Goal: Task Accomplishment & Management: Complete application form

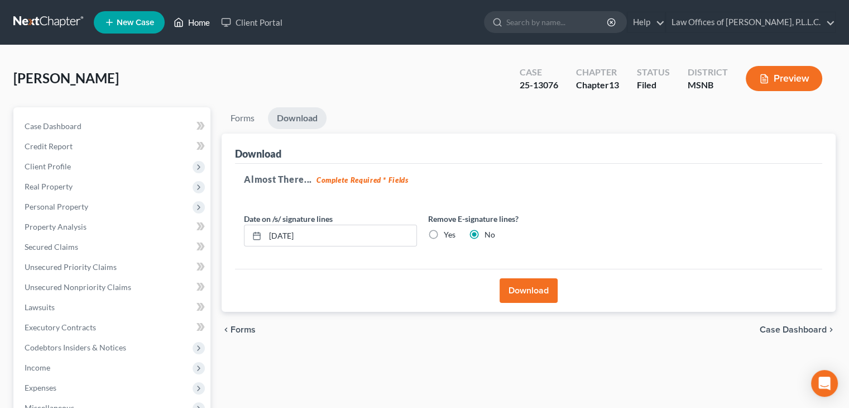
click at [200, 24] on link "Home" at bounding box center [191, 22] width 47 height 20
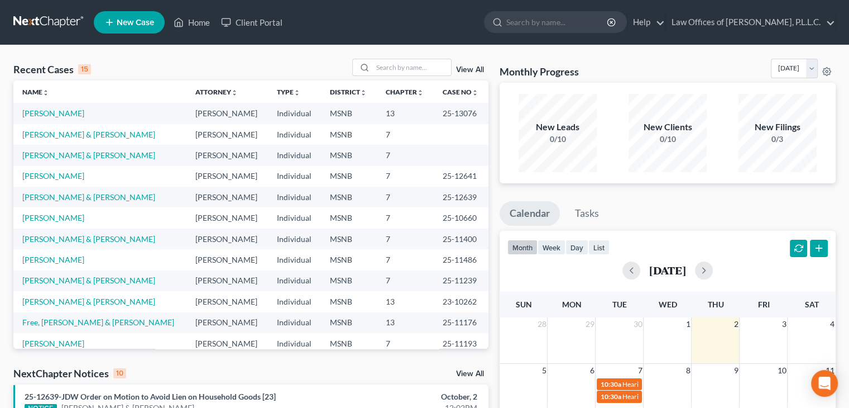
click at [141, 27] on link "New Case" at bounding box center [129, 22] width 71 height 22
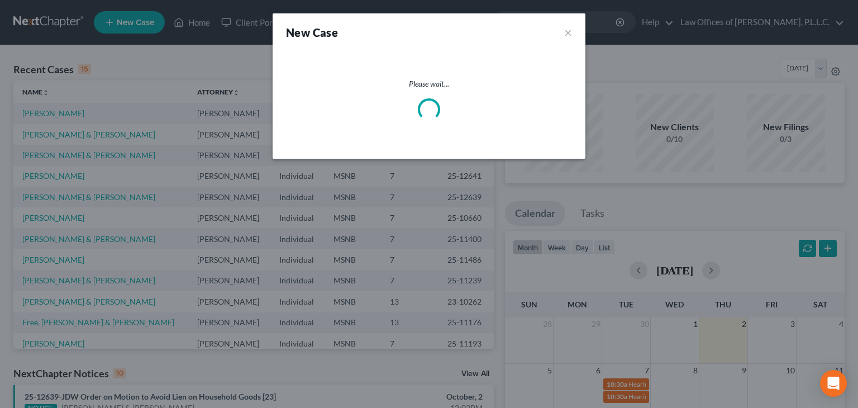
select select "43"
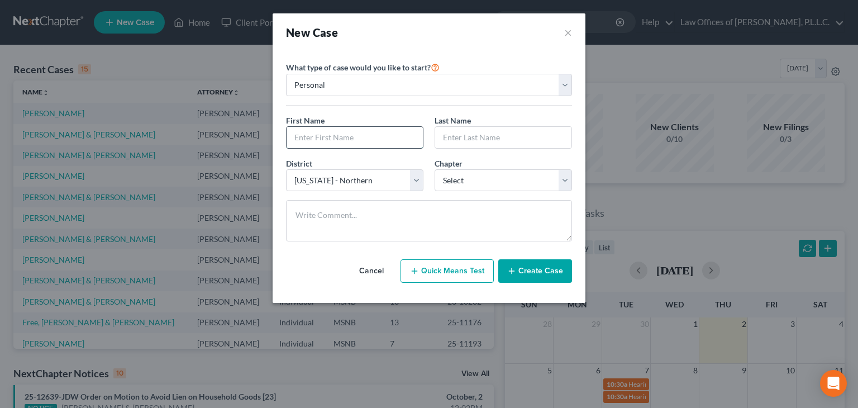
click at [310, 137] on input "text" at bounding box center [354, 137] width 136 height 21
type input "[PERSON_NAME]"
click at [456, 181] on select "Select 7 11 12 13" at bounding box center [502, 180] width 137 height 22
select select "0"
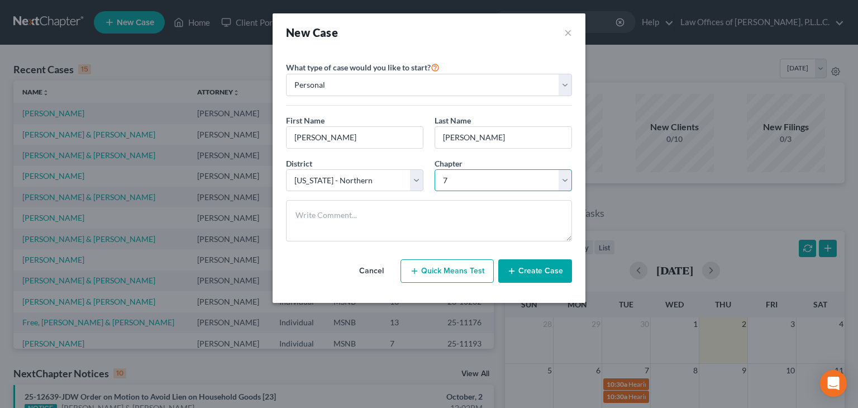
click at [434, 169] on select "Select 7 11 12 13" at bounding box center [502, 180] width 137 height 22
click at [532, 274] on button "Create Case" at bounding box center [535, 270] width 74 height 23
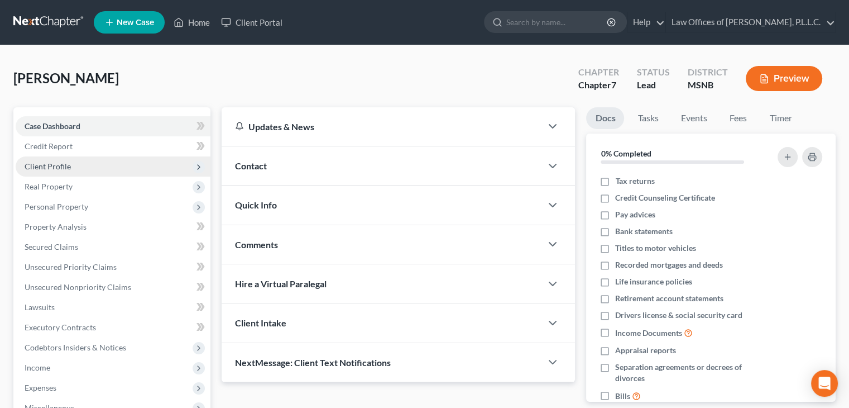
click at [64, 169] on span "Client Profile" at bounding box center [48, 165] width 46 height 9
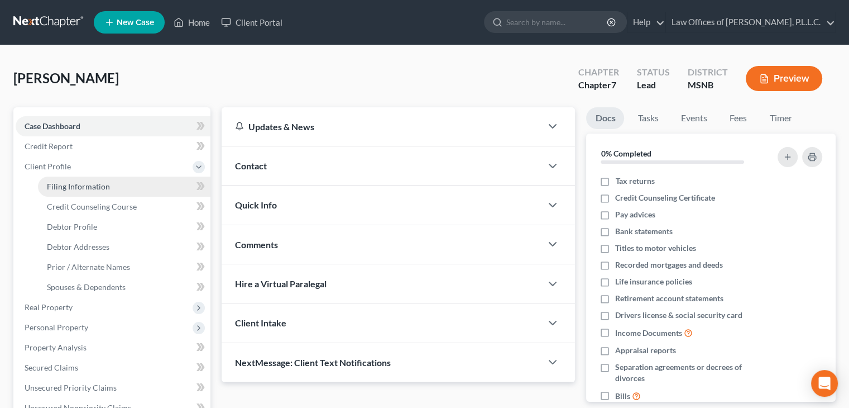
click at [73, 181] on span "Filing Information" at bounding box center [78, 185] width 63 height 9
select select "1"
select select "0"
select select "43"
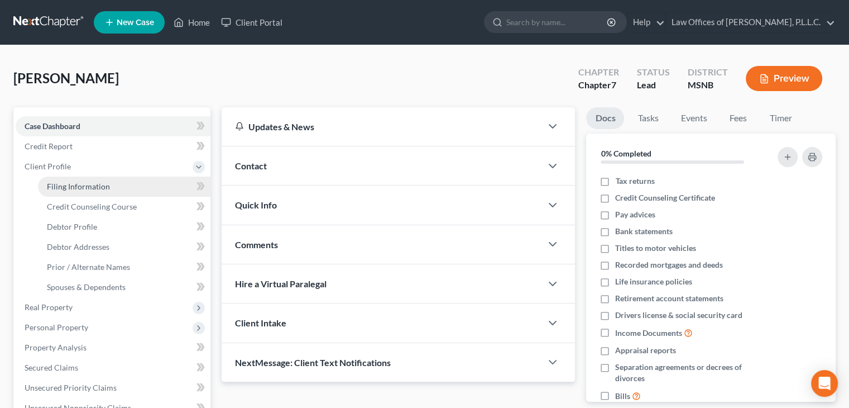
select select "25"
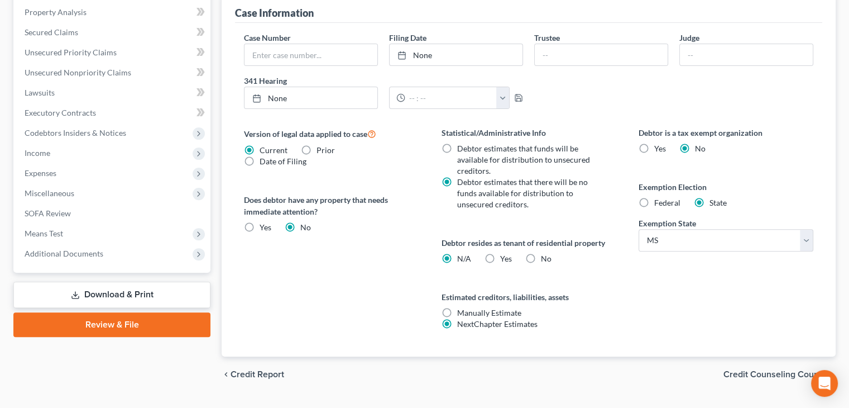
scroll to position [360, 0]
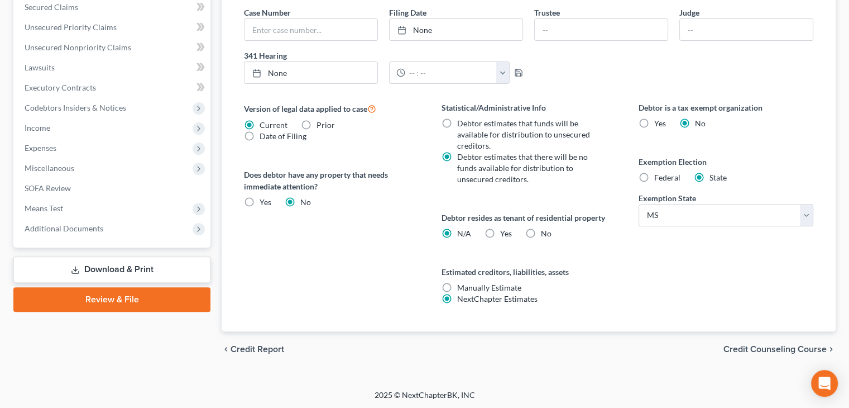
click at [744, 345] on span "Credit Counseling Course" at bounding box center [775, 348] width 103 height 9
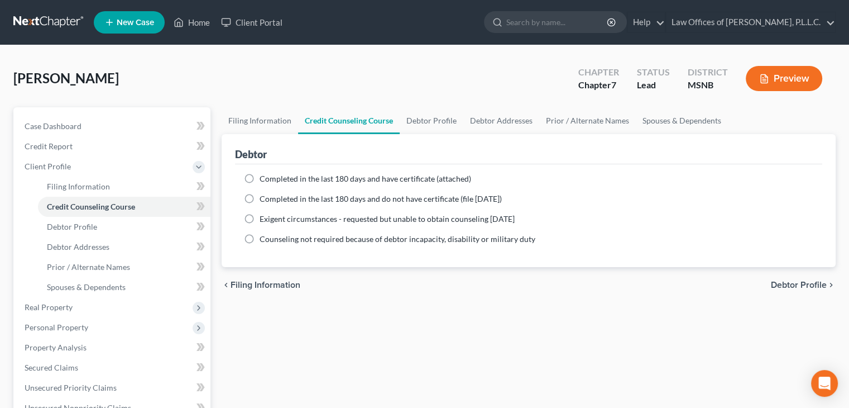
click at [260, 198] on label "Completed in the last 180 days and do not have certificate (file [DATE])" at bounding box center [381, 198] width 242 height 11
click at [264, 198] on input "Completed in the last 180 days and do not have certificate (file [DATE])" at bounding box center [267, 196] width 7 height 7
radio input "true"
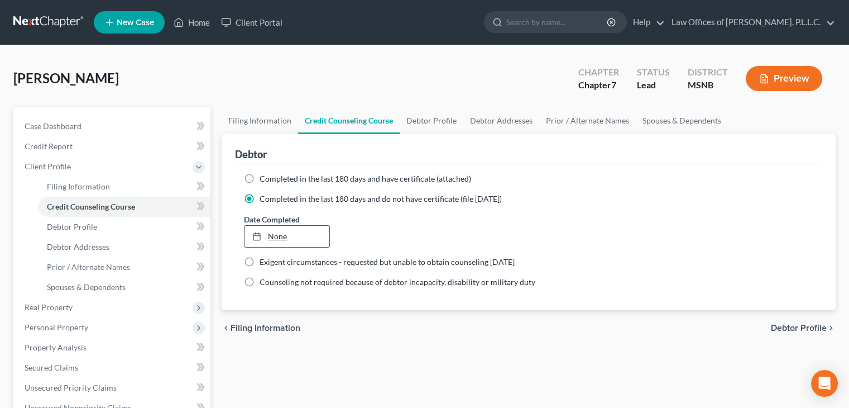
type input "[DATE]"
click at [269, 229] on link "None" at bounding box center [287, 236] width 84 height 21
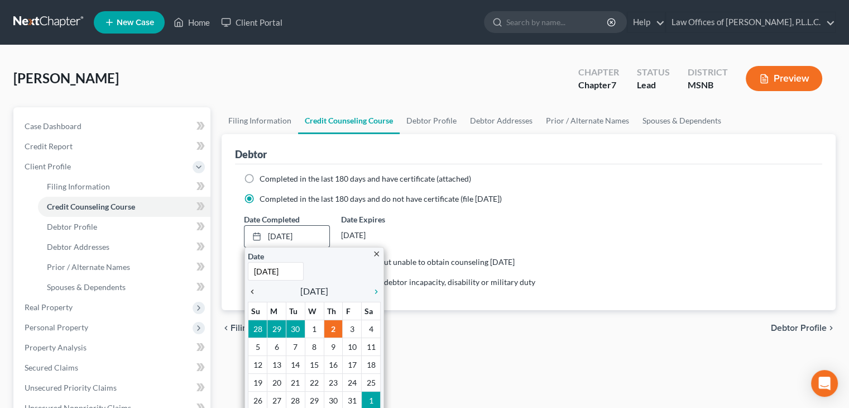
click at [249, 293] on icon "chevron_left" at bounding box center [255, 291] width 15 height 9
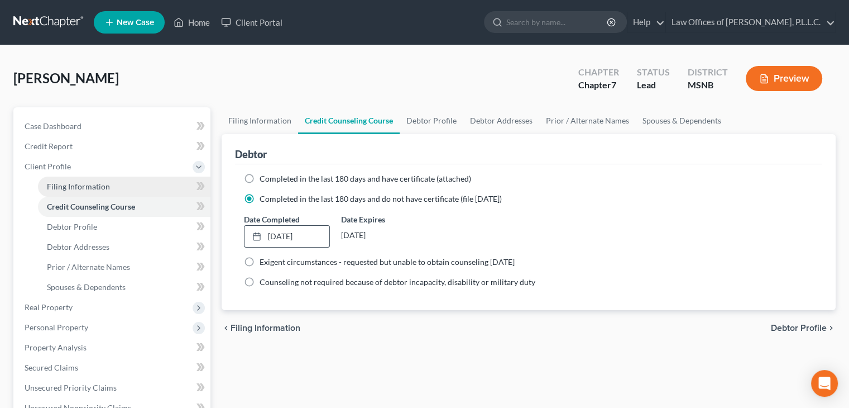
click at [66, 190] on link "Filing Information" at bounding box center [124, 186] width 173 height 20
select select "1"
select select "0"
select select "43"
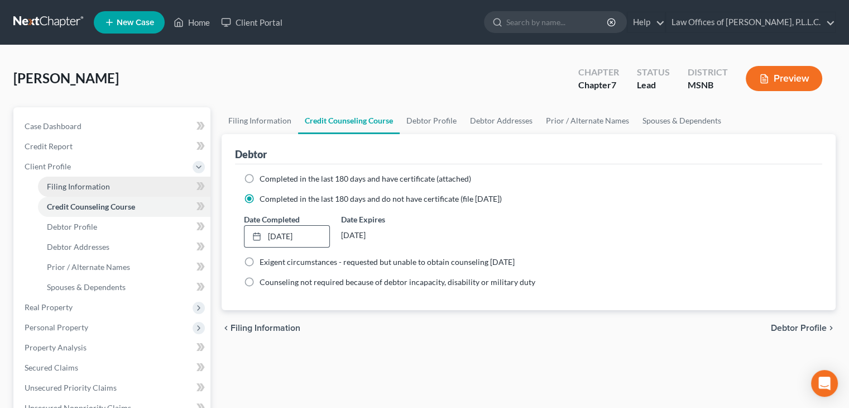
select select "0"
select select "25"
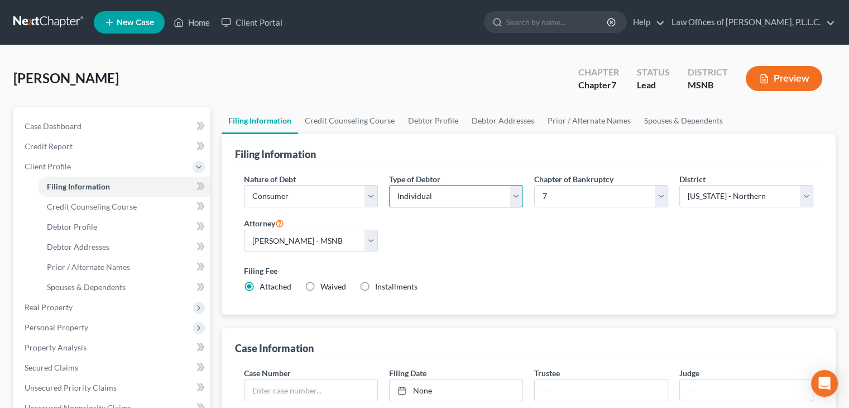
click at [467, 203] on select "Select Individual Joint" at bounding box center [456, 196] width 134 height 22
select select "1"
click at [389, 185] on select "Select Individual Joint" at bounding box center [456, 196] width 134 height 22
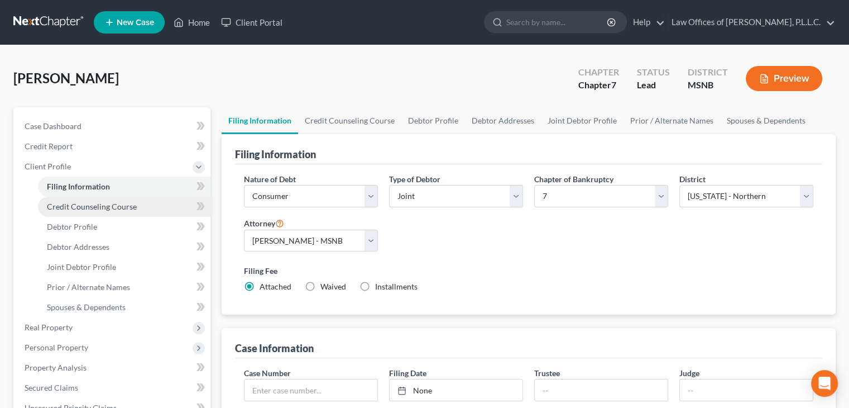
click at [69, 213] on link "Credit Counseling Course" at bounding box center [124, 207] width 173 height 20
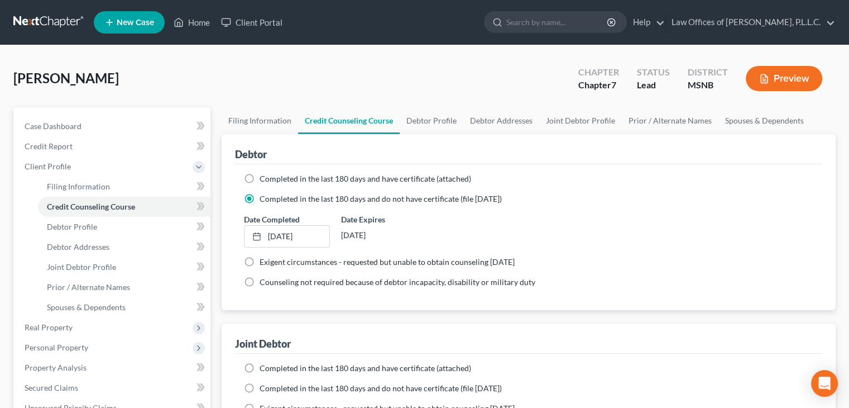
scroll to position [56, 0]
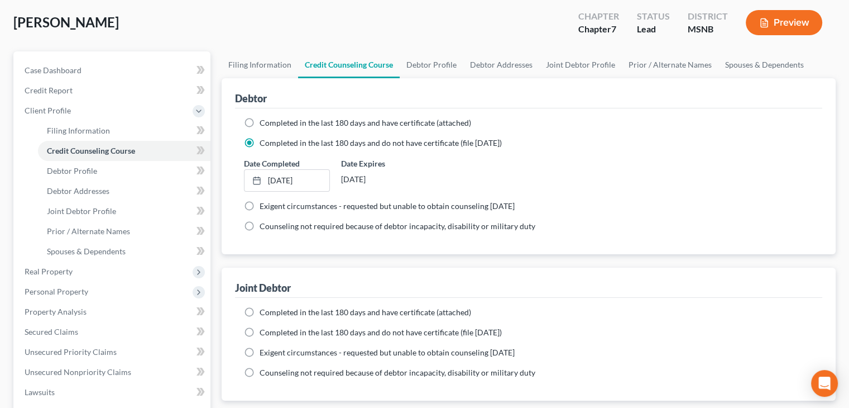
click at [260, 329] on label "Completed in the last 180 days and do not have certificate (file [DATE])" at bounding box center [381, 332] width 242 height 11
click at [264, 329] on input "Completed in the last 180 days and do not have certificate (file [DATE])" at bounding box center [267, 330] width 7 height 7
radio input "true"
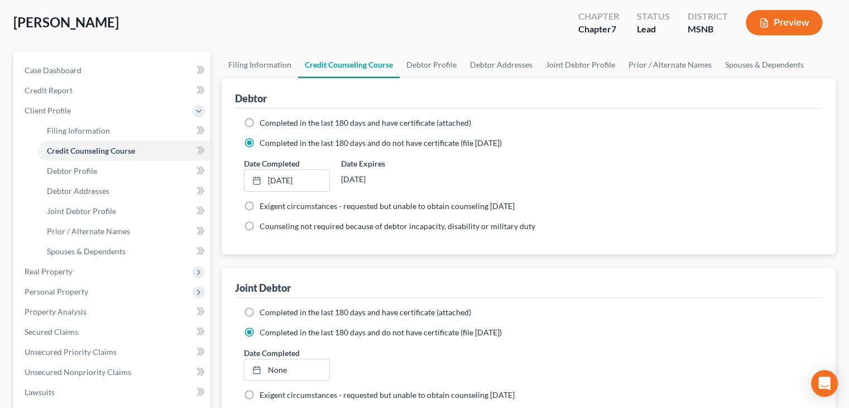
scroll to position [168, 0]
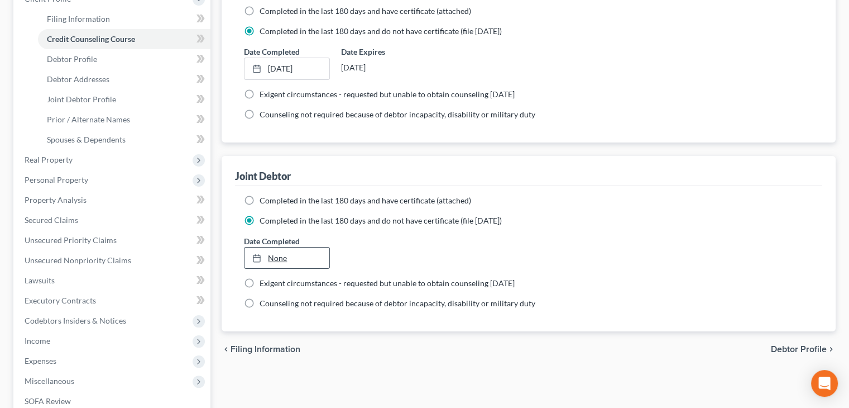
type input "[DATE]"
click at [274, 261] on link "None" at bounding box center [287, 257] width 84 height 21
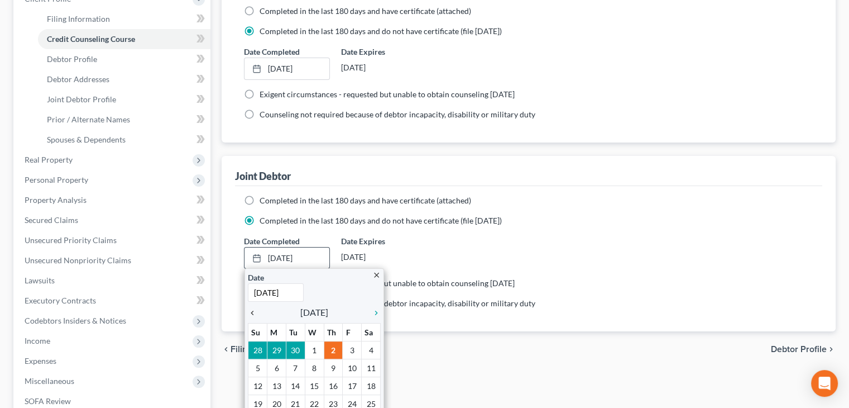
click at [253, 310] on icon "chevron_left" at bounding box center [255, 312] width 15 height 9
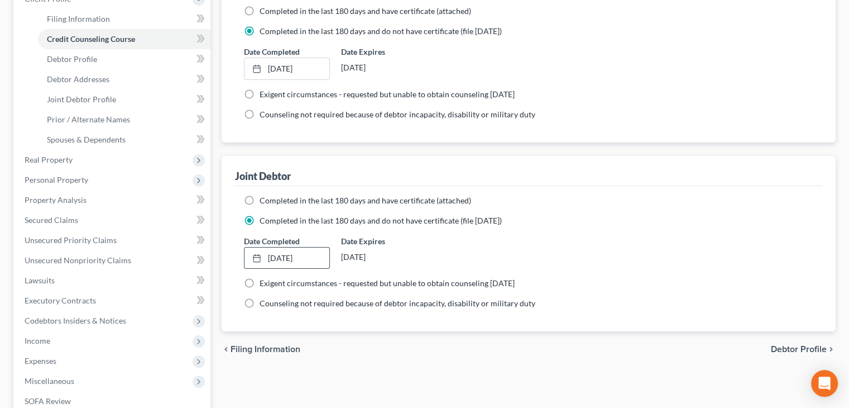
click at [783, 347] on span "Debtor Profile" at bounding box center [799, 348] width 56 height 9
select select "1"
select select "0"
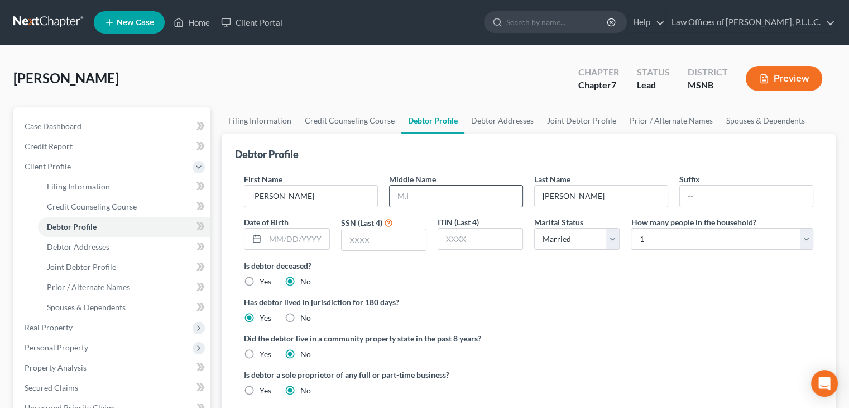
click at [413, 201] on input "text" at bounding box center [456, 195] width 133 height 21
type input "[PERSON_NAME]"
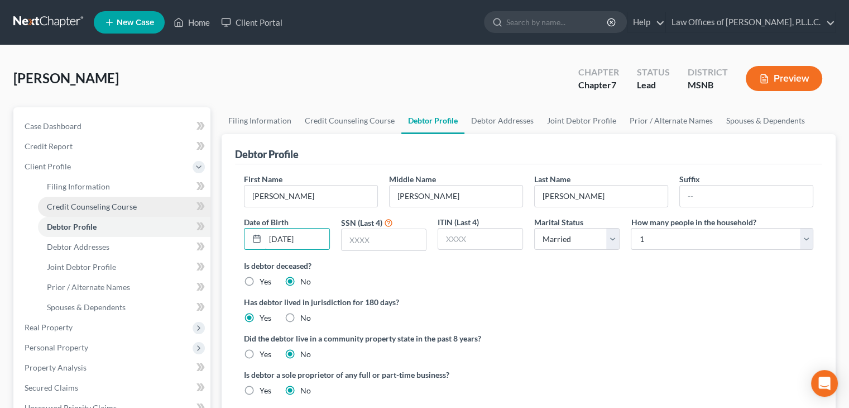
type input "[DATE]"
type input "9467"
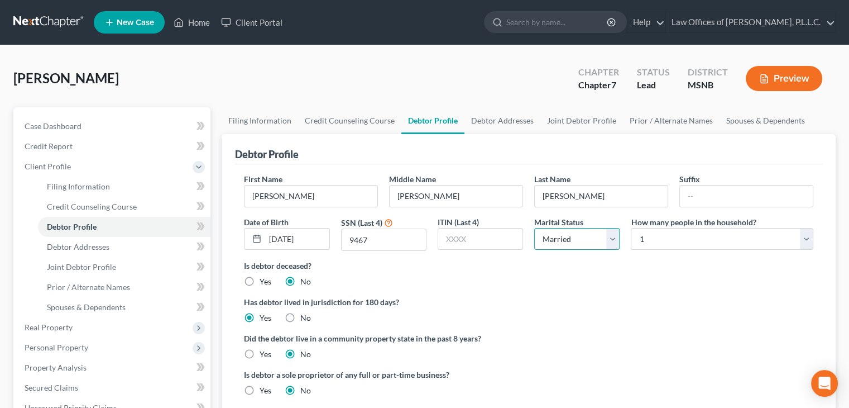
scroll to position [56, 0]
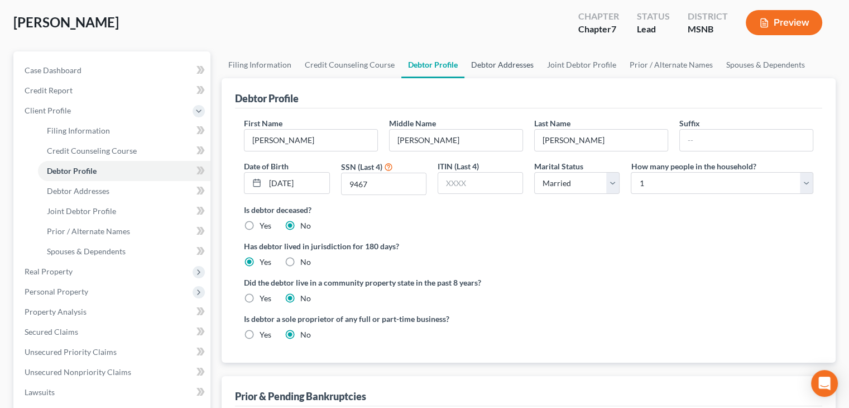
click at [491, 64] on link "Debtor Addresses" at bounding box center [503, 64] width 76 height 27
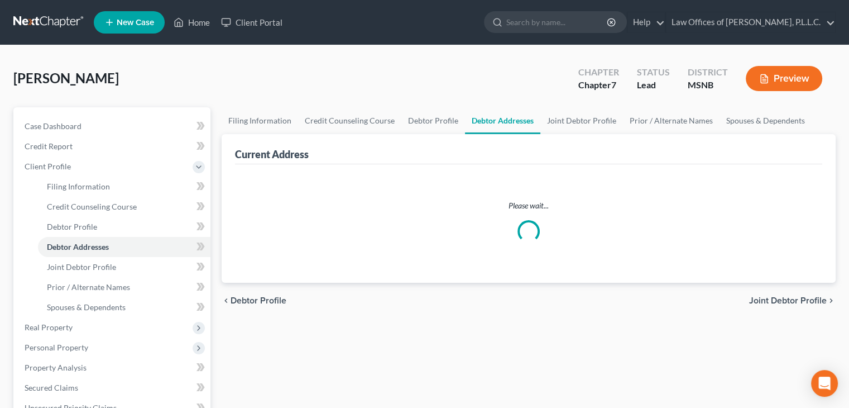
select select "0"
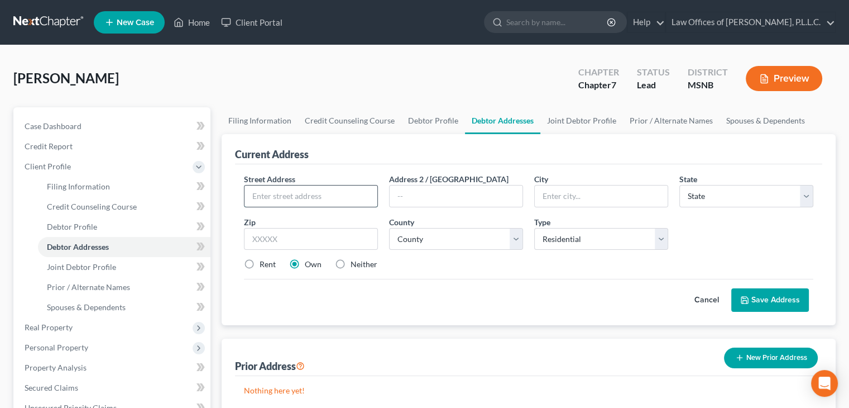
click at [275, 197] on input "text" at bounding box center [311, 195] width 133 height 21
type input "[STREET_ADDRESS]"
type input "38652"
type input "[GEOGRAPHIC_DATA]"
select select "25"
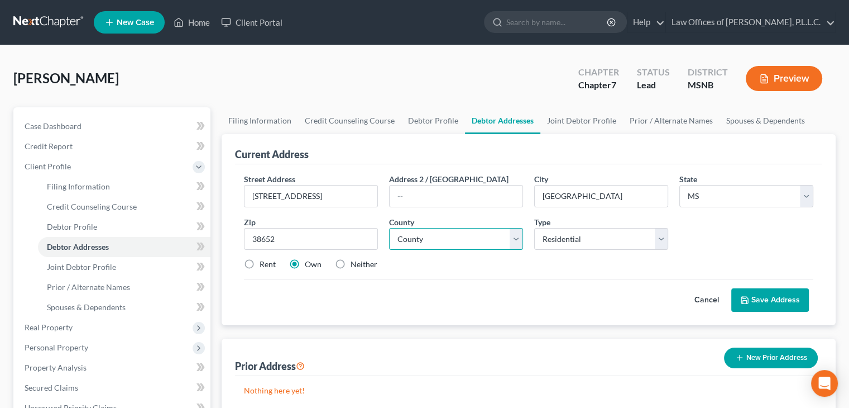
click at [465, 244] on select "County [GEOGRAPHIC_DATA] [GEOGRAPHIC_DATA] [GEOGRAPHIC_DATA] [GEOGRAPHIC_DATA] …" at bounding box center [456, 239] width 134 height 22
select select "72"
click at [389, 228] on select "County [GEOGRAPHIC_DATA] [GEOGRAPHIC_DATA] [GEOGRAPHIC_DATA] [GEOGRAPHIC_DATA] …" at bounding box center [456, 239] width 134 height 22
click at [769, 301] on button "Save Address" at bounding box center [770, 299] width 78 height 23
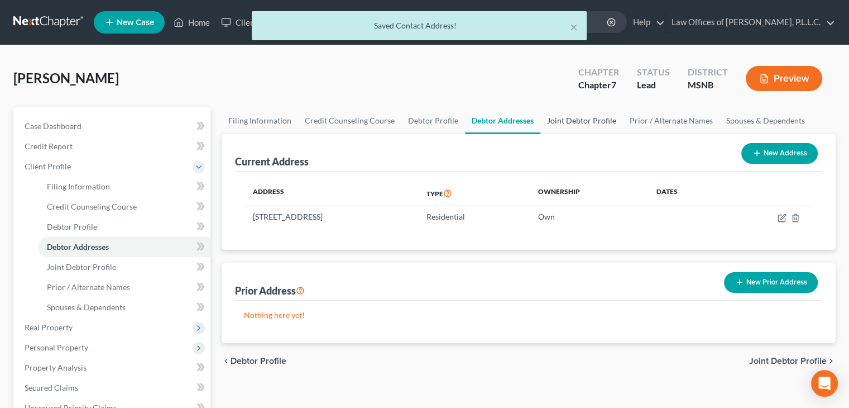
click at [588, 117] on link "Joint Debtor Profile" at bounding box center [581, 120] width 83 height 27
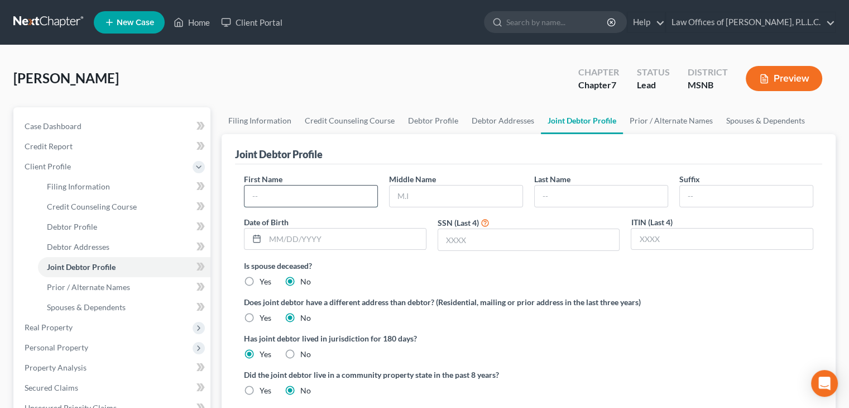
click at [302, 191] on input "text" at bounding box center [311, 195] width 133 height 21
type input "[PERSON_NAME]"
click at [355, 240] on input "text" at bounding box center [345, 238] width 161 height 21
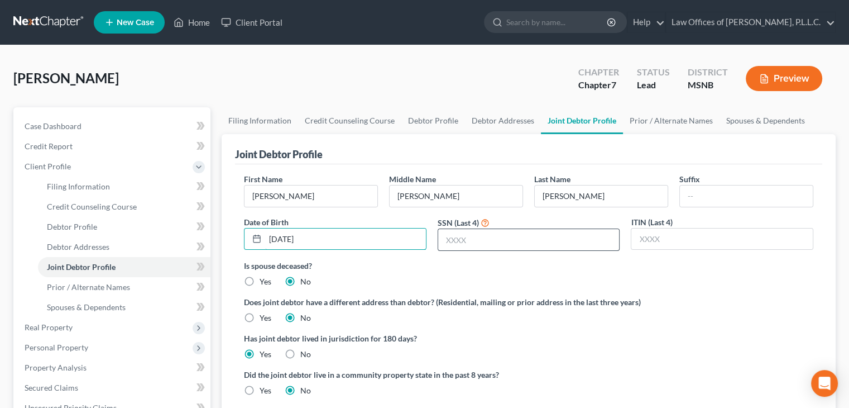
type input "[DATE]"
click at [464, 236] on input "text" at bounding box center [528, 239] width 181 height 21
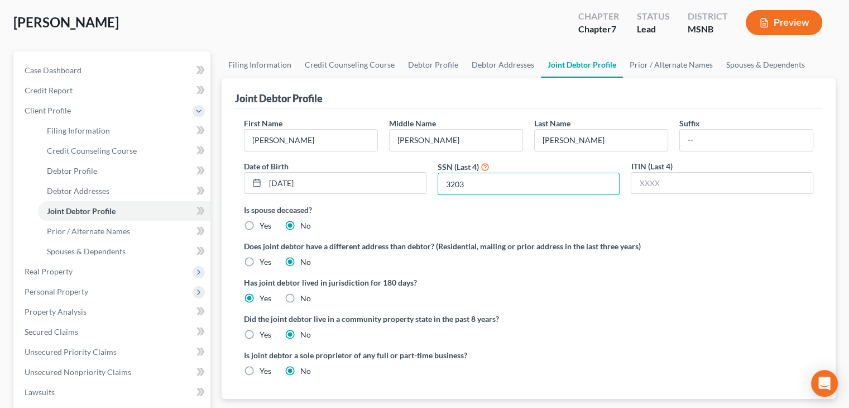
scroll to position [168, 0]
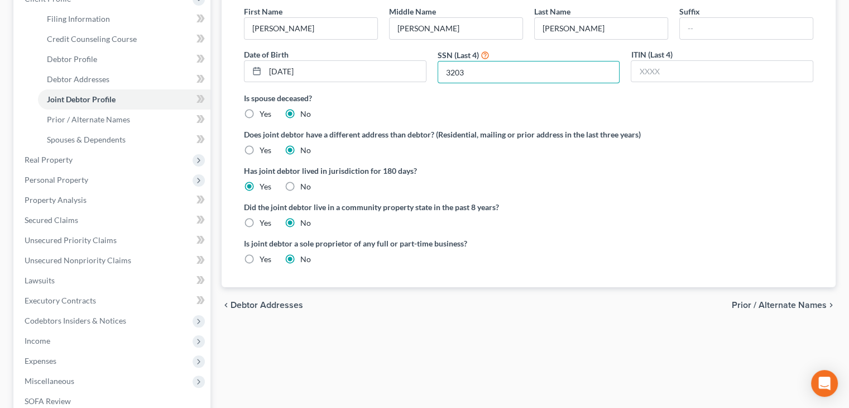
type input "3203"
click at [789, 304] on span "Prior / Alternate Names" at bounding box center [779, 304] width 95 height 9
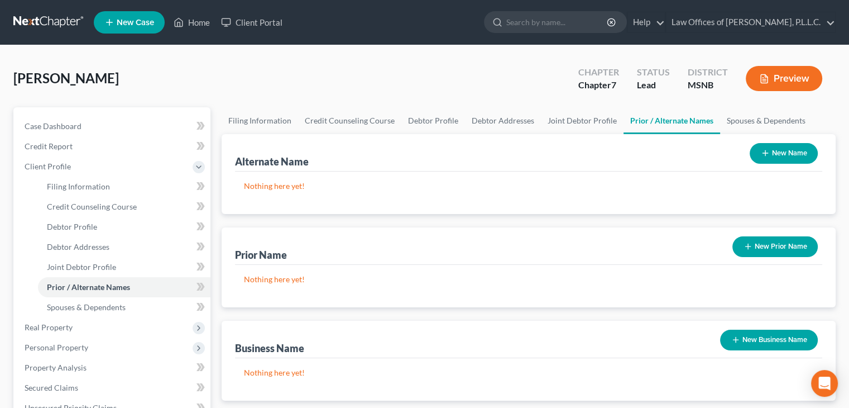
click at [765, 248] on button "New Prior Name" at bounding box center [775, 246] width 85 height 21
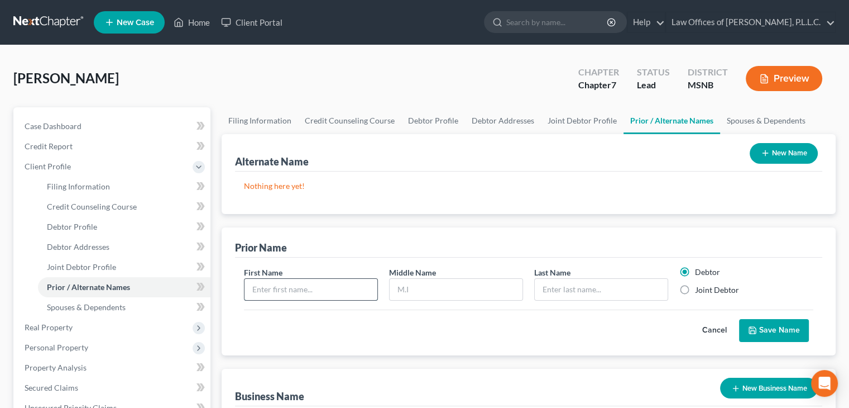
click at [294, 291] on input "text" at bounding box center [311, 289] width 133 height 21
type input "[PERSON_NAME]"
click at [695, 289] on label "Joint Debtor" at bounding box center [717, 289] width 44 height 11
click at [700, 289] on input "Joint Debtor" at bounding box center [703, 287] width 7 height 7
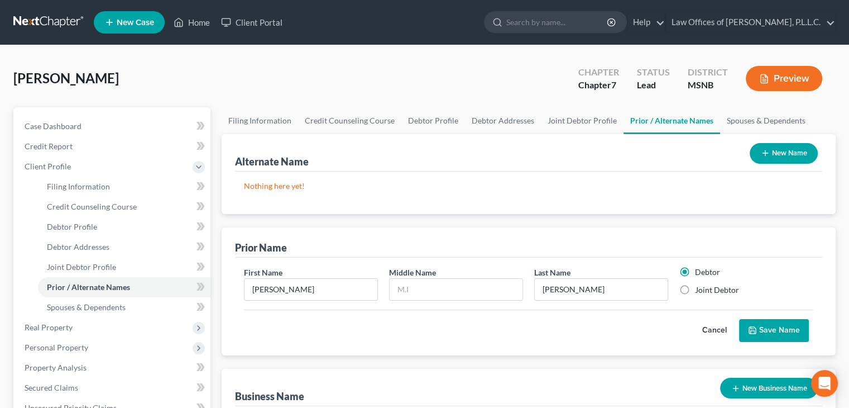
radio input "true"
radio input "false"
click at [775, 327] on button "Save Name" at bounding box center [774, 330] width 70 height 23
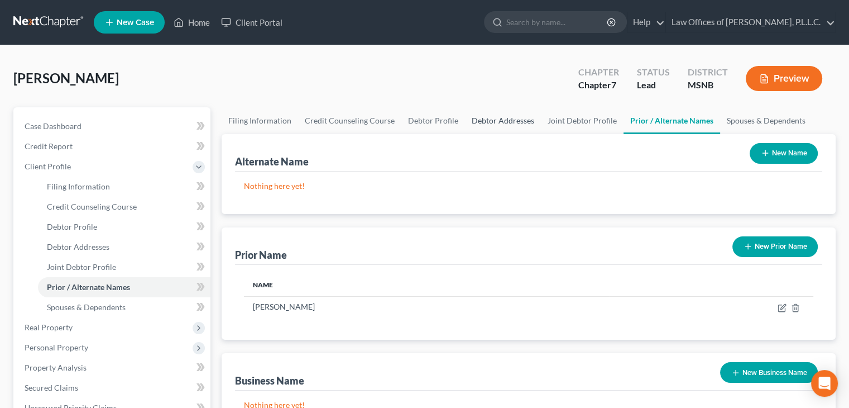
click at [510, 121] on link "Debtor Addresses" at bounding box center [503, 120] width 76 height 27
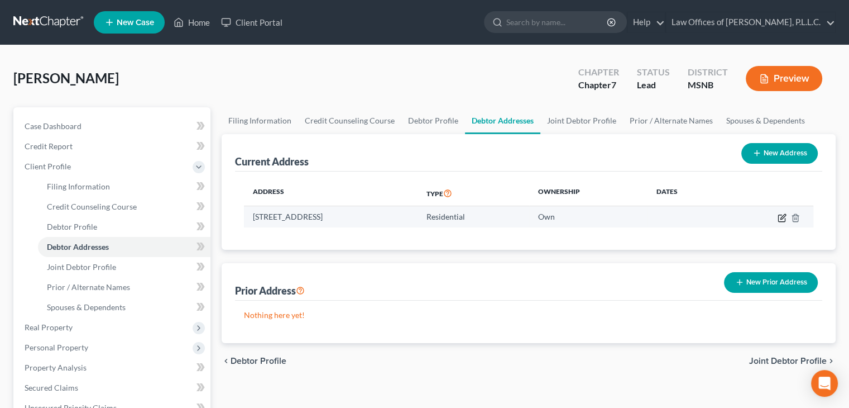
click at [782, 216] on icon "button" at bounding box center [783, 216] width 5 height 5
select select "25"
select select "72"
select select "0"
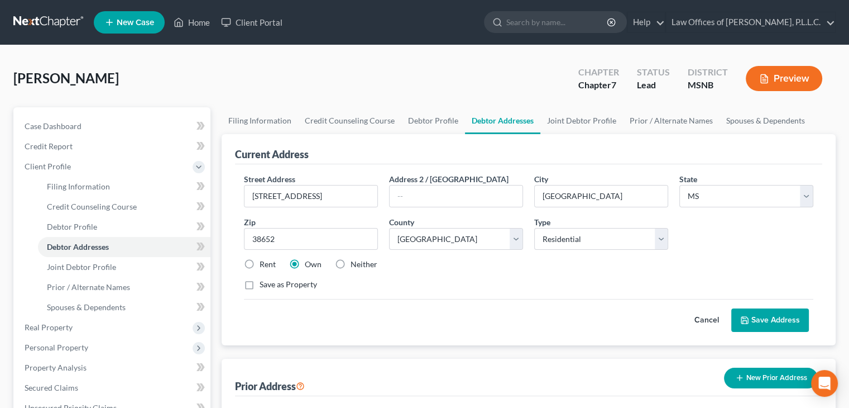
click at [260, 266] on label "Rent" at bounding box center [268, 264] width 16 height 11
click at [264, 266] on input "Rent" at bounding box center [267, 262] width 7 height 7
radio input "true"
click at [775, 322] on button "Save Address" at bounding box center [770, 319] width 78 height 23
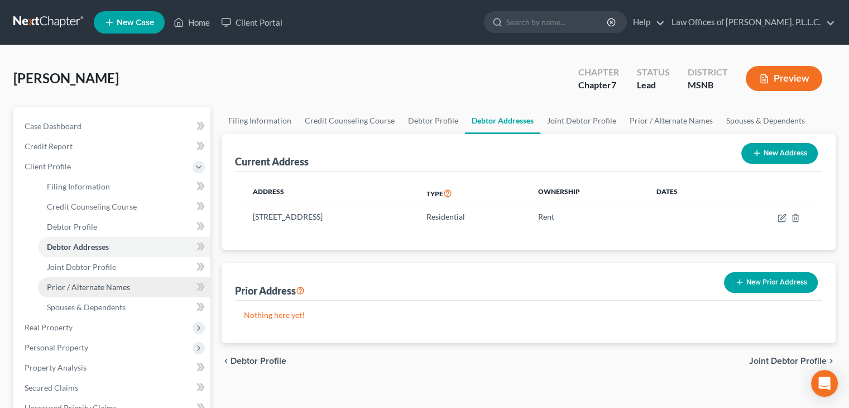
scroll to position [56, 0]
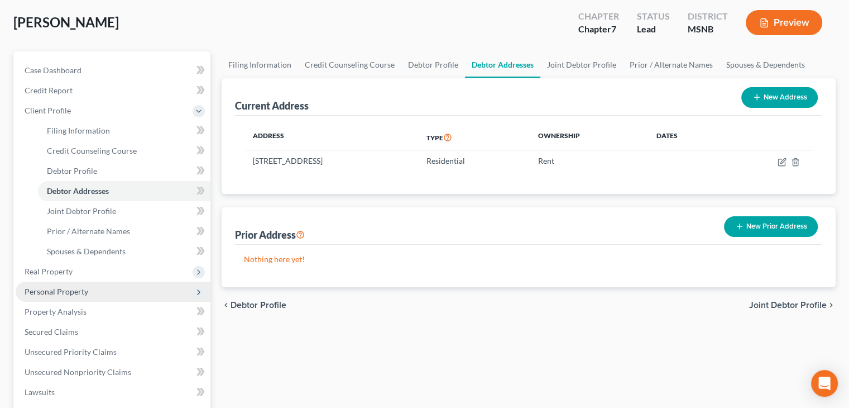
click at [59, 286] on span "Personal Property" at bounding box center [57, 290] width 64 height 9
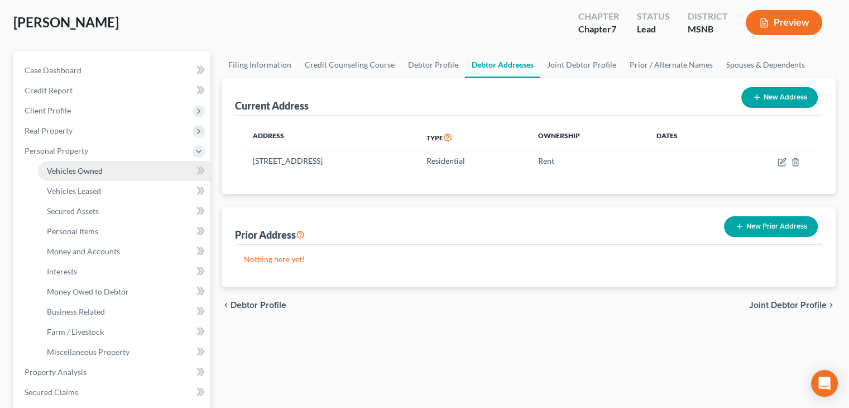
click at [69, 175] on link "Vehicles Owned" at bounding box center [124, 171] width 173 height 20
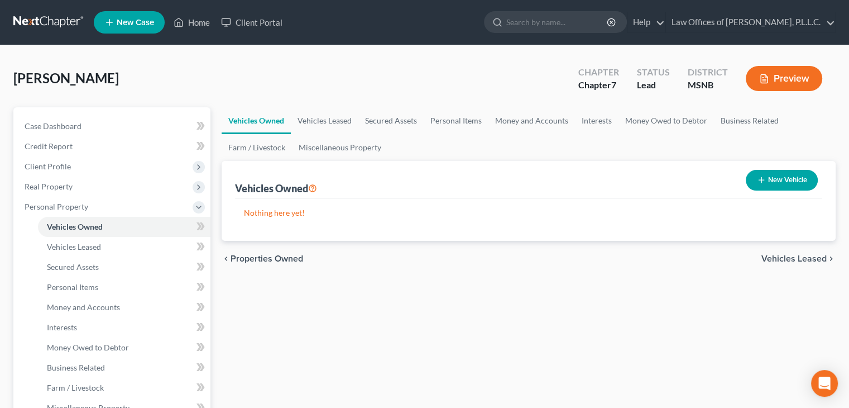
click at [786, 178] on button "New Vehicle" at bounding box center [782, 180] width 72 height 21
select select "0"
select select "2"
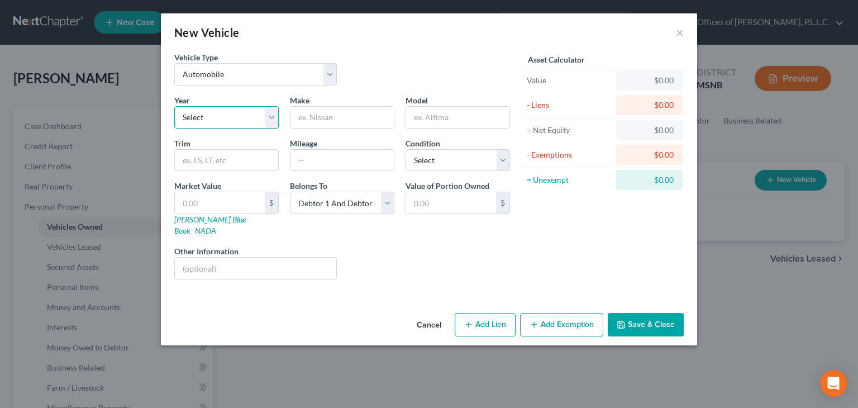
click at [212, 121] on select "Select 2026 2025 2024 2023 2022 2021 2020 2019 2018 2017 2016 2015 2014 2013 20…" at bounding box center [226, 117] width 104 height 22
click at [221, 123] on select "Select 2026 2025 2024 2023 2022 2021 2020 2019 2018 2017 2016 2015 2014 2013 20…" at bounding box center [226, 117] width 104 height 22
select select "15"
click at [174, 106] on select "Select 2026 2025 2024 2023 2022 2021 2020 2019 2018 2017 2016 2015 2014 2013 20…" at bounding box center [226, 117] width 104 height 22
click at [317, 125] on input "text" at bounding box center [341, 117] width 103 height 21
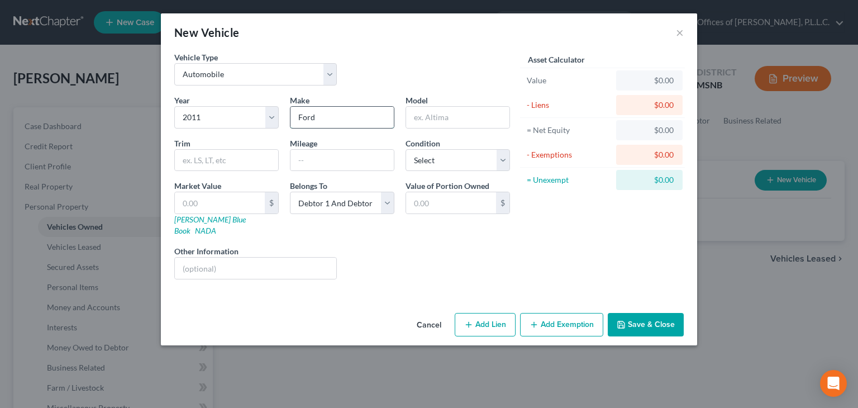
type input "Ford"
type input "Fusion"
type input "196843"
click at [431, 161] on select "Select Excellent Very Good Good Fair Poor" at bounding box center [457, 160] width 104 height 22
select select "3"
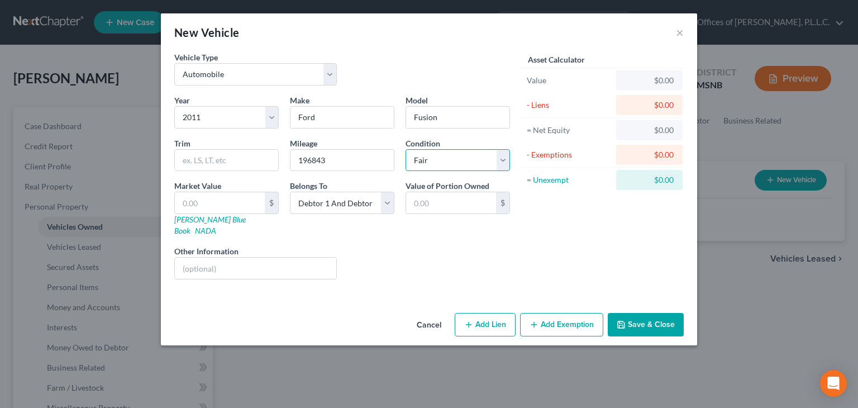
click at [405, 149] on select "Select Excellent Very Good Good Fair Poor" at bounding box center [457, 160] width 104 height 22
click at [244, 203] on input "text" at bounding box center [220, 202] width 90 height 21
click at [658, 317] on button "Save & Close" at bounding box center [645, 324] width 76 height 23
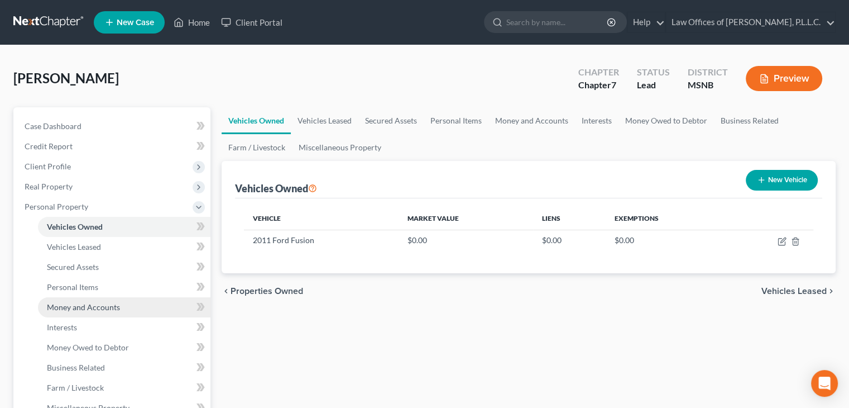
click at [85, 309] on span "Money and Accounts" at bounding box center [83, 306] width 73 height 9
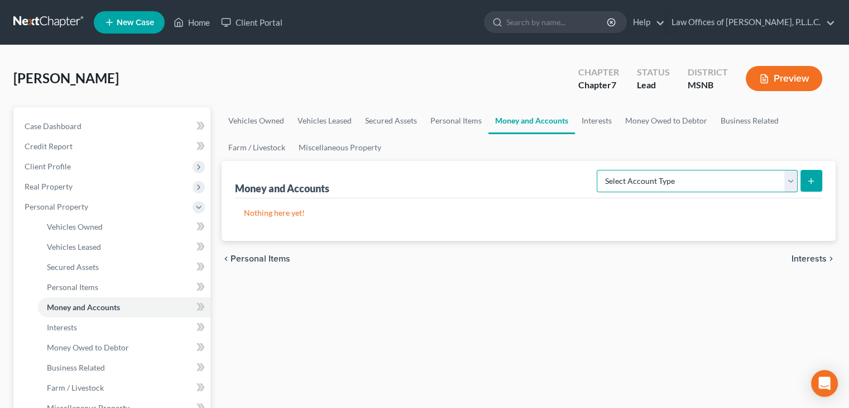
click at [723, 188] on select "Select Account Type Brokerage Cash on Hand Certificates of Deposit Checking Acc…" at bounding box center [697, 181] width 201 height 22
select select "checking"
click at [599, 170] on select "Select Account Type Brokerage Cash on Hand Certificates of Deposit Checking Acc…" at bounding box center [697, 181] width 201 height 22
click at [811, 178] on line "submit" at bounding box center [811, 180] width 0 height 5
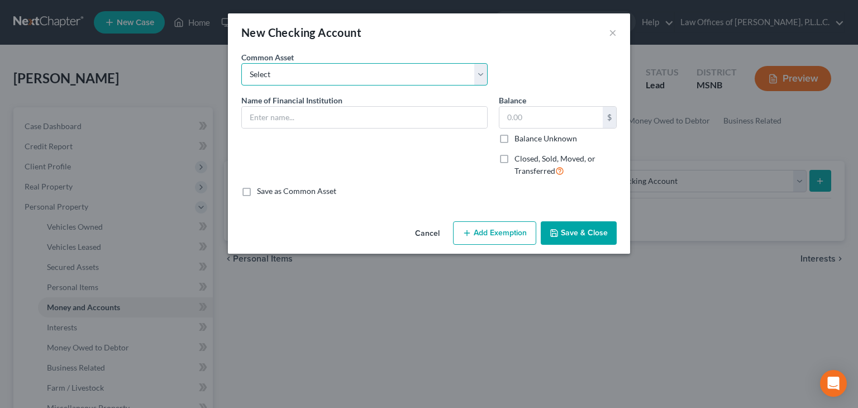
click at [365, 79] on select "Select Renasant Bank Bancorp South BNA Bank Bank of Okalona Regions Bank [PERSO…" at bounding box center [364, 74] width 246 height 22
select select "2"
click at [241, 63] on select "Select Renasant Bank Bancorp South BNA Bank Bank of Okalona Regions Bank [PERSO…" at bounding box center [364, 74] width 246 height 22
type input "BNA Bank"
type input "199.00"
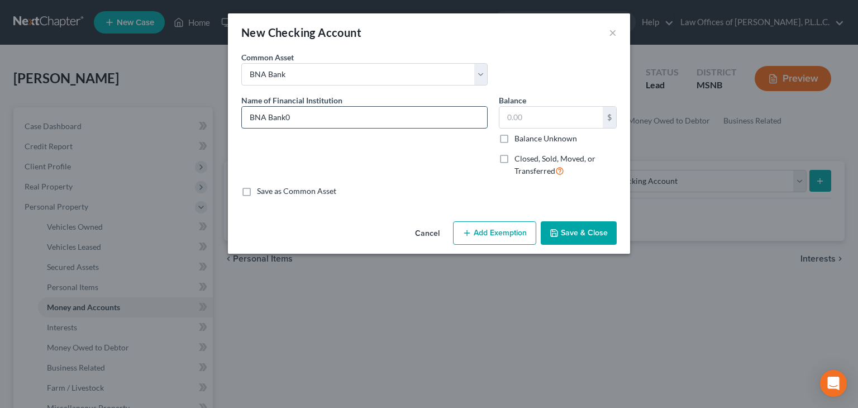
type input "BNA Bank"
click at [561, 117] on input "text" at bounding box center [550, 117] width 103 height 21
type input "0.00"
click at [574, 235] on button "Save & Close" at bounding box center [578, 232] width 76 height 23
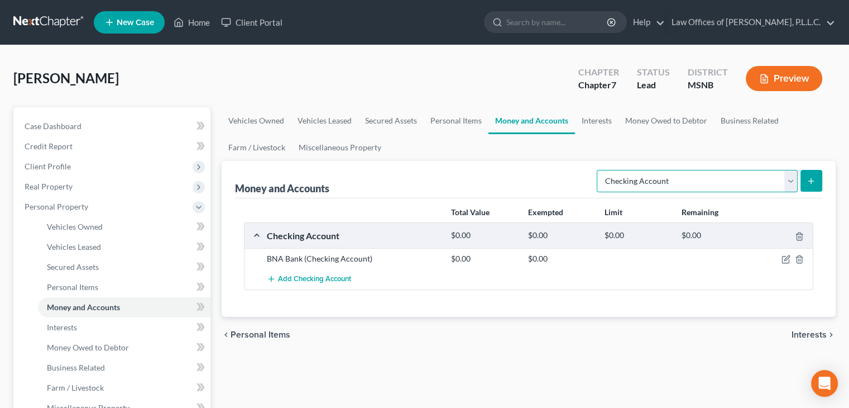
click at [637, 184] on select "Select Account Type Brokerage Cash on Hand Certificates of Deposit Checking Acc…" at bounding box center [697, 181] width 201 height 22
select select "brokerage"
click at [599, 170] on select "Select Account Type Brokerage Cash on Hand Certificates of Deposit Checking Acc…" at bounding box center [697, 181] width 201 height 22
click at [458, 126] on link "Personal Items" at bounding box center [456, 120] width 65 height 27
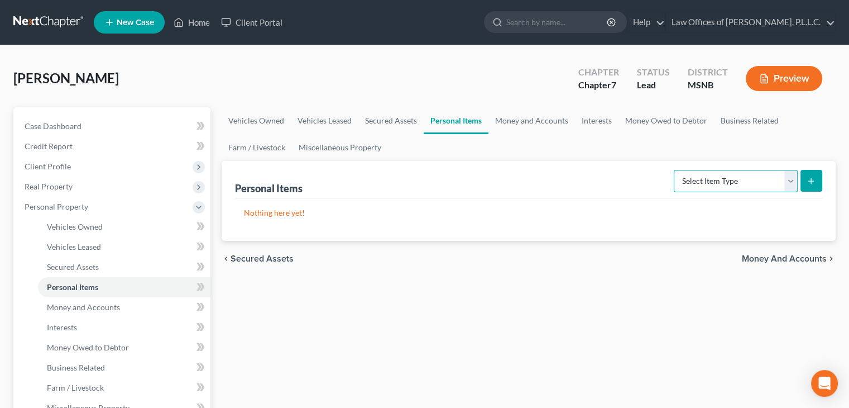
click at [762, 188] on select "Select Item Type Clothing Collectibles Of Value Electronics Firearms Household …" at bounding box center [736, 181] width 124 height 22
select select "household_goods"
click at [675, 170] on select "Select Item Type Clothing Collectibles Of Value Electronics Firearms Household …" at bounding box center [736, 181] width 124 height 22
click at [810, 186] on button "submit" at bounding box center [812, 181] width 22 height 22
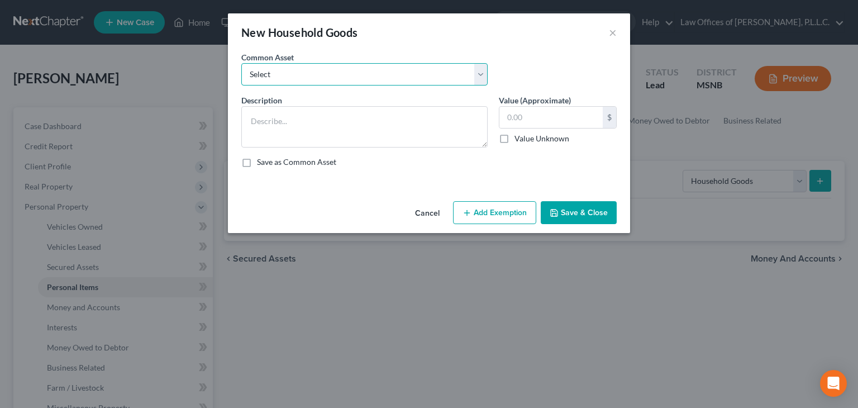
click at [328, 78] on select "Select Living Room Furniture Stove Dining Room Furniture Washer/Dryer Microwave…" at bounding box center [364, 74] width 246 height 22
select select "0"
click at [241, 63] on select "Select Living Room Furniture Stove Dining Room Furniture Washer/Dryer Microwave…" at bounding box center [364, 74] width 246 height 22
type textarea "Living Room Furniture"
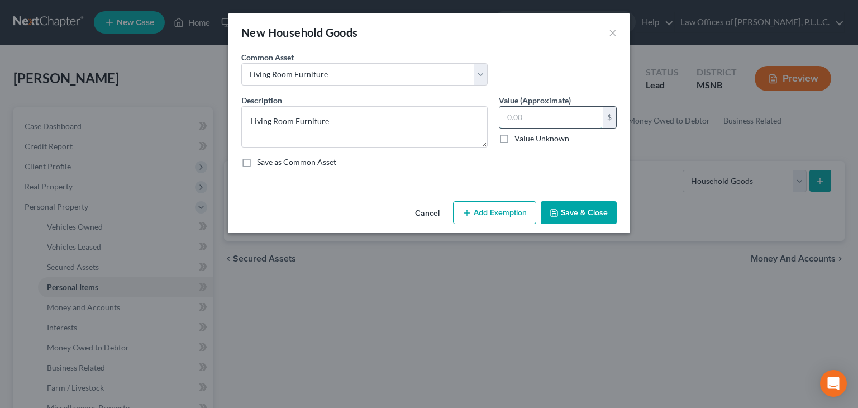
click at [519, 119] on input "text" at bounding box center [550, 117] width 103 height 21
type input "500.00"
click at [488, 213] on button "Add Exemption" at bounding box center [494, 212] width 83 height 23
select select "2"
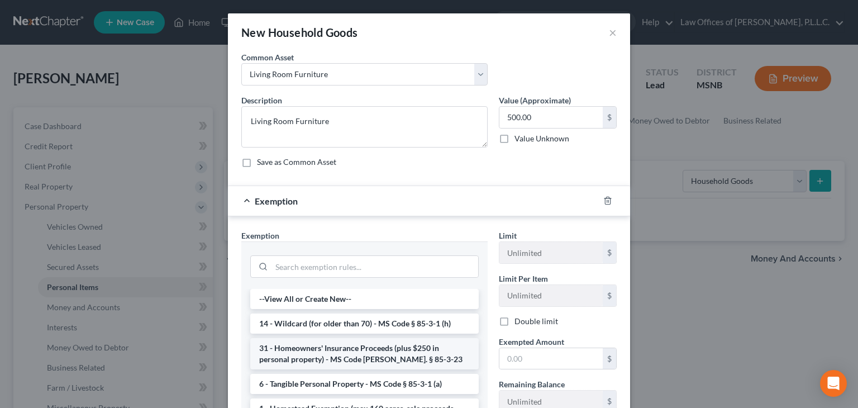
scroll to position [56, 0]
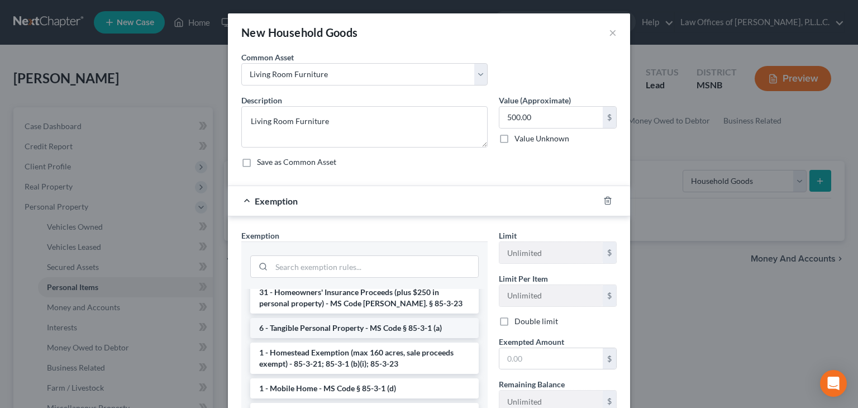
click at [302, 333] on li "6 - Tangible Personal Property - MS Code § 85-3-1 (a)" at bounding box center [364, 328] width 228 height 20
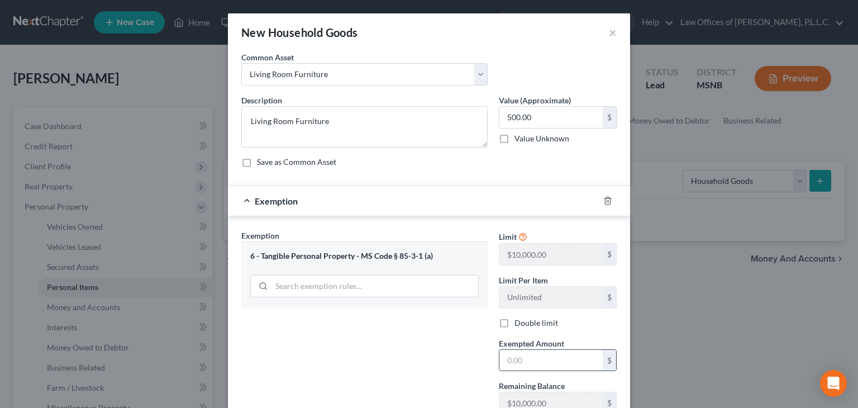
drag, startPoint x: 508, startPoint y: 360, endPoint x: 513, endPoint y: 356, distance: 7.2
click at [511, 357] on input "text" at bounding box center [550, 360] width 103 height 21
type input "500.00"
click at [438, 351] on div "Exemption Set must be selected for CA. Exemption * 6 - Tangible Personal Proper…" at bounding box center [364, 347] width 257 height 237
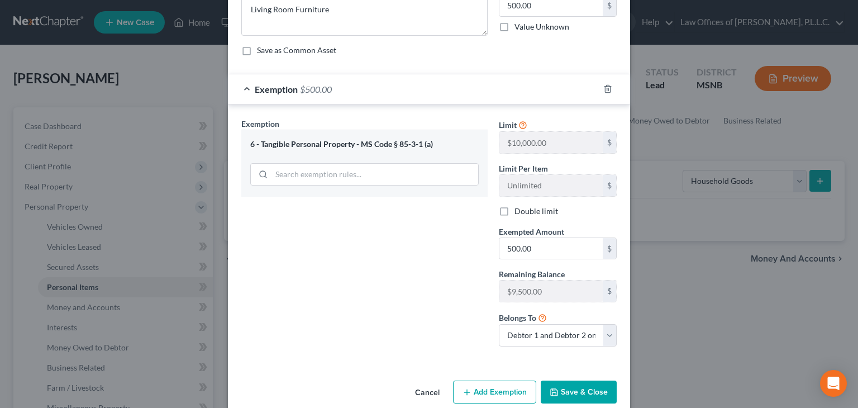
click at [569, 391] on button "Save & Close" at bounding box center [578, 391] width 76 height 23
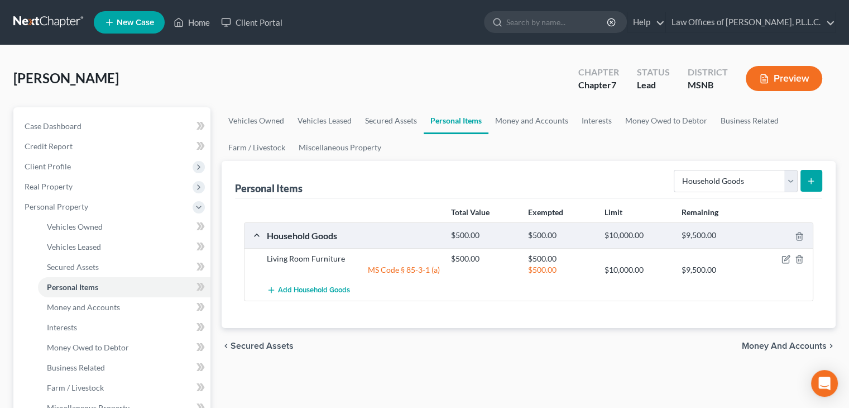
click at [813, 184] on icon "submit" at bounding box center [811, 180] width 9 height 9
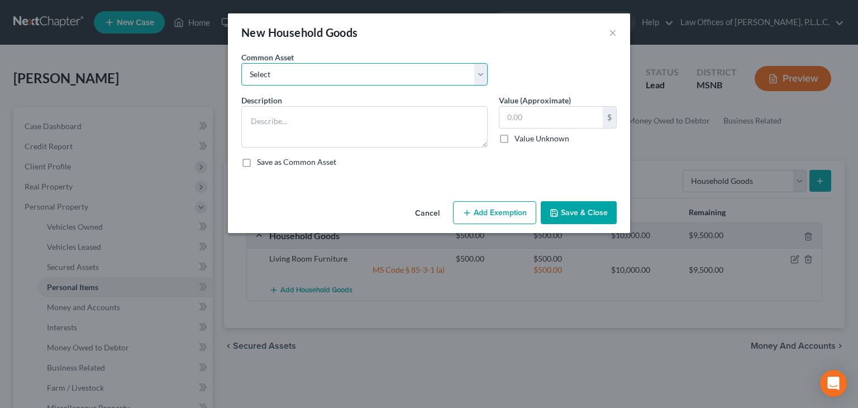
click at [382, 64] on select "Select Living Room Furniture Stove Dining Room Furniture Washer/Dryer Microwave…" at bounding box center [364, 74] width 246 height 22
select select "2"
click at [241, 63] on select "Select Living Room Furniture Stove Dining Room Furniture Washer/Dryer Microwave…" at bounding box center [364, 74] width 246 height 22
type textarea "Dining Room Furniture"
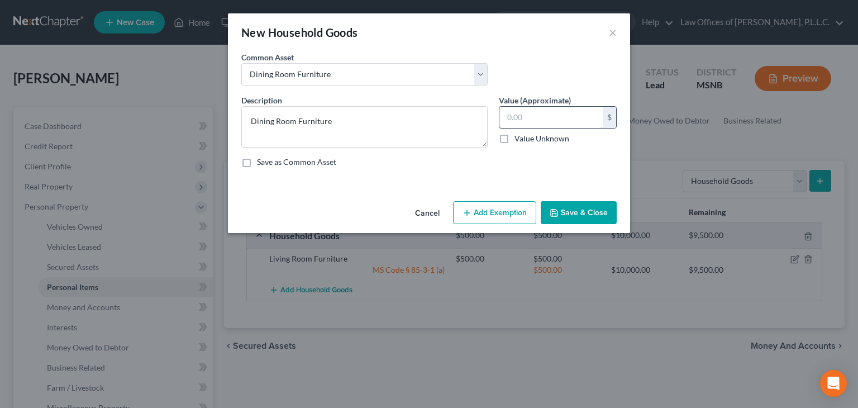
click at [520, 119] on input "text" at bounding box center [550, 117] width 103 height 21
type input "5"
type input "250.00"
click at [504, 212] on button "Add Exemption" at bounding box center [494, 212] width 83 height 23
select select "2"
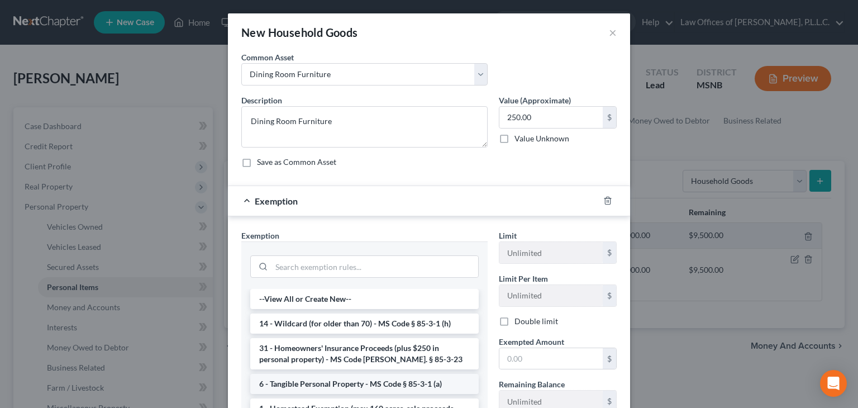
click at [316, 384] on li "6 - Tangible Personal Property - MS Code § 85-3-1 (a)" at bounding box center [364, 384] width 228 height 20
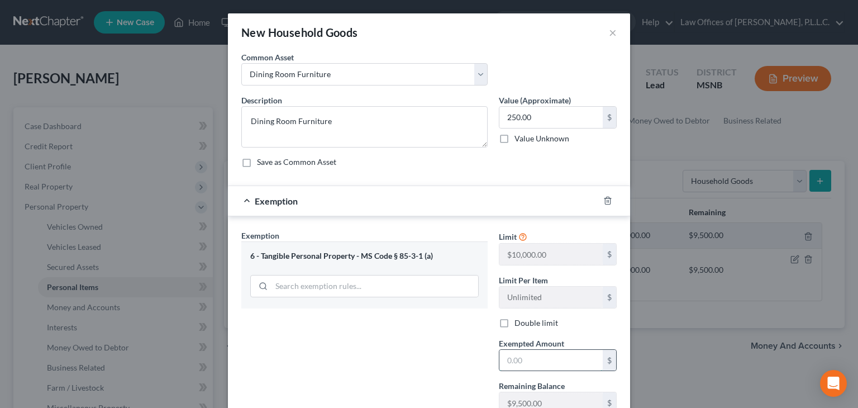
click at [515, 355] on input "text" at bounding box center [550, 360] width 103 height 21
type input "250.00"
click at [683, 315] on div "New Household Goods × An exemption set must first be selected from the Filing I…" at bounding box center [429, 204] width 858 height 408
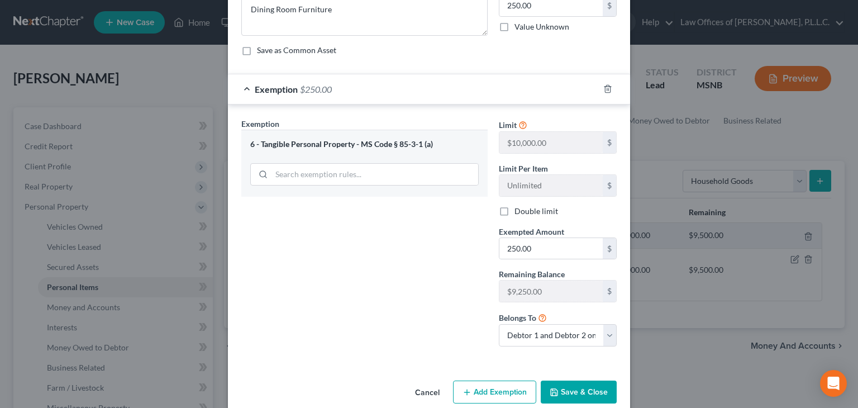
scroll to position [128, 0]
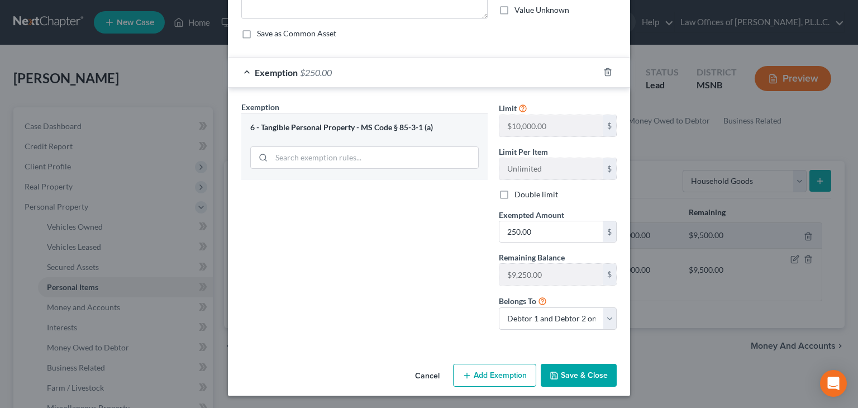
click at [566, 372] on button "Save & Close" at bounding box center [578, 374] width 76 height 23
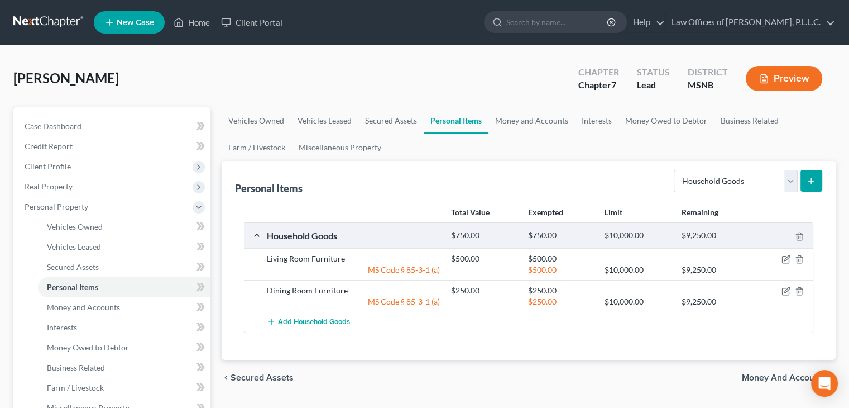
click at [815, 180] on icon "submit" at bounding box center [811, 180] width 9 height 9
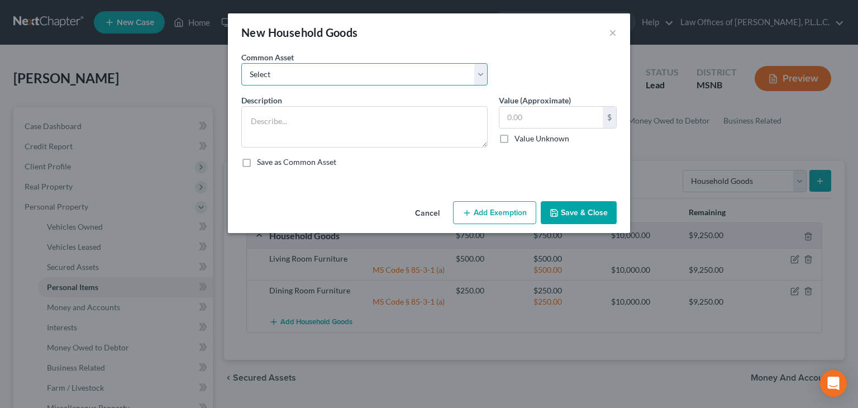
click at [336, 74] on select "Select Living Room Furniture Stove Dining Room Furniture Washer/Dryer Microwave…" at bounding box center [364, 74] width 246 height 22
select select "14"
click at [241, 63] on select "Select Living Room Furniture Stove Dining Room Furniture Washer/Dryer Microwave…" at bounding box center [364, 74] width 246 height 22
type textarea "Washer/Dryer"
type input "100.00"
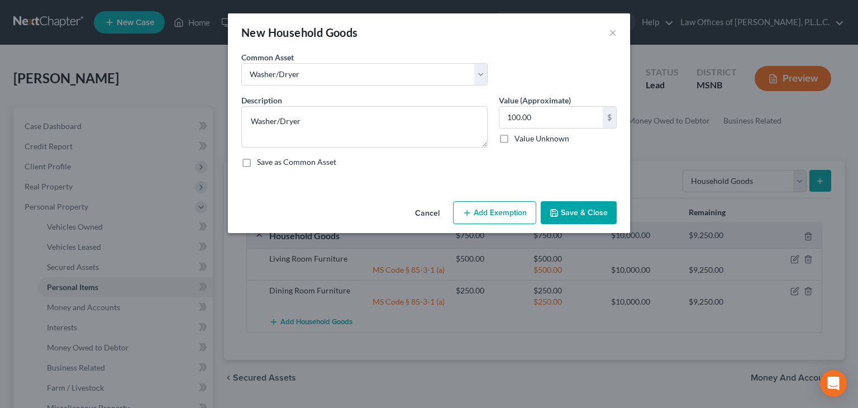
click at [499, 216] on button "Add Exemption" at bounding box center [494, 212] width 83 height 23
select select "2"
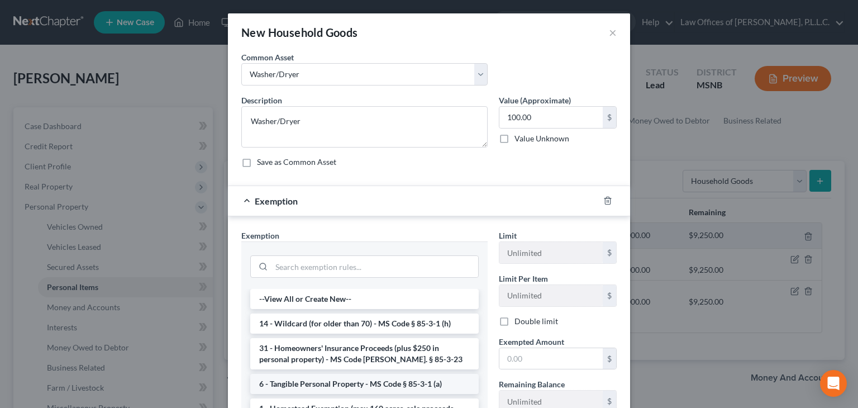
click at [353, 385] on li "6 - Tangible Personal Property - MS Code § 85-3-1 (a)" at bounding box center [364, 384] width 228 height 20
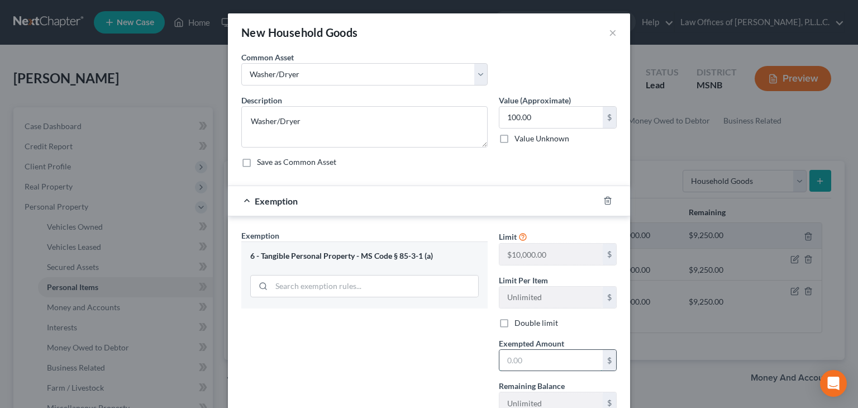
click at [509, 358] on input "text" at bounding box center [550, 360] width 103 height 21
type input "100.00"
click at [431, 329] on div "Exemption Set must be selected for CA. Exemption * 6 - Tangible Personal Proper…" at bounding box center [364, 347] width 257 height 237
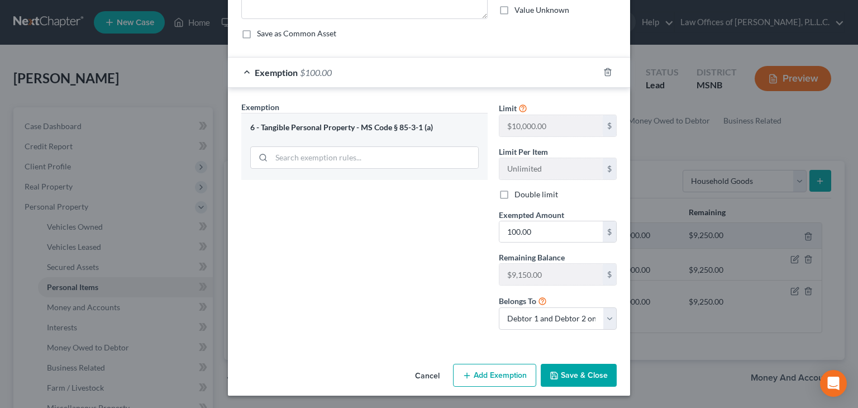
click at [585, 378] on button "Save & Close" at bounding box center [578, 374] width 76 height 23
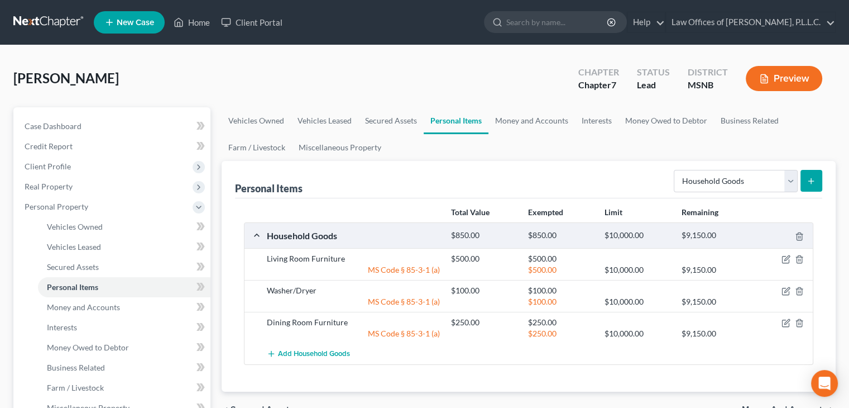
click at [810, 181] on icon "submit" at bounding box center [811, 180] width 9 height 9
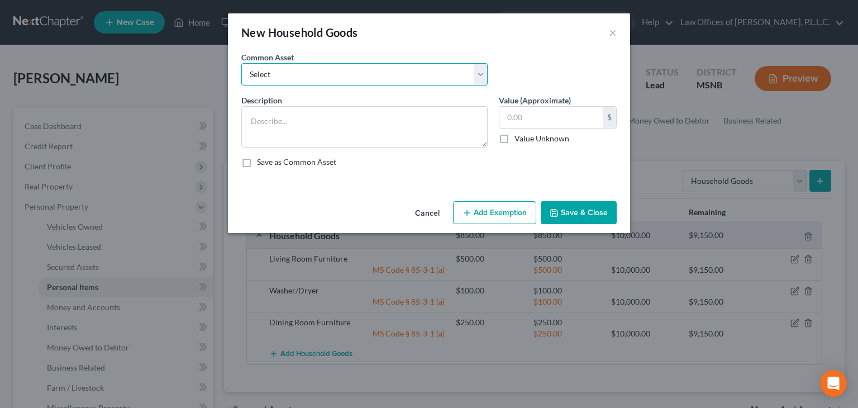
click at [375, 67] on select "Select Living Room Furniture Stove Dining Room Furniture Washer/Dryer Microwave…" at bounding box center [364, 74] width 246 height 22
select select "4"
click at [241, 63] on select "Select Living Room Furniture Stove Dining Room Furniture Washer/Dryer Microwave…" at bounding box center [364, 74] width 246 height 22
type textarea "Microwave"
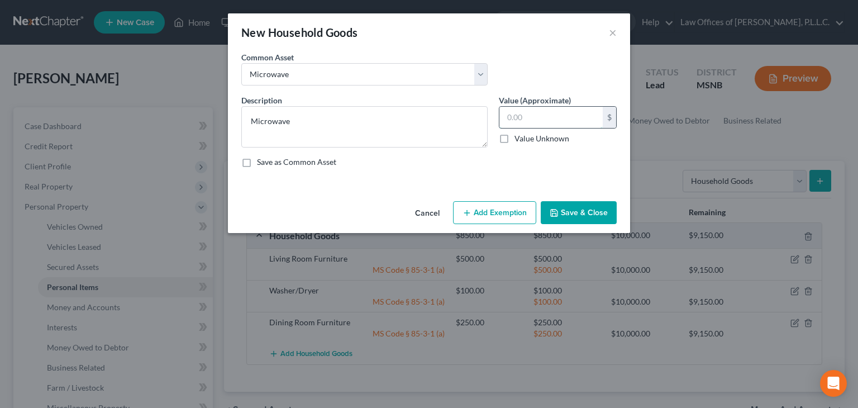
drag, startPoint x: 523, startPoint y: 114, endPoint x: 536, endPoint y: 115, distance: 13.4
click at [523, 115] on input "text" at bounding box center [550, 117] width 103 height 21
type input "25.00"
click at [505, 209] on button "Add Exemption" at bounding box center [494, 212] width 83 height 23
select select "2"
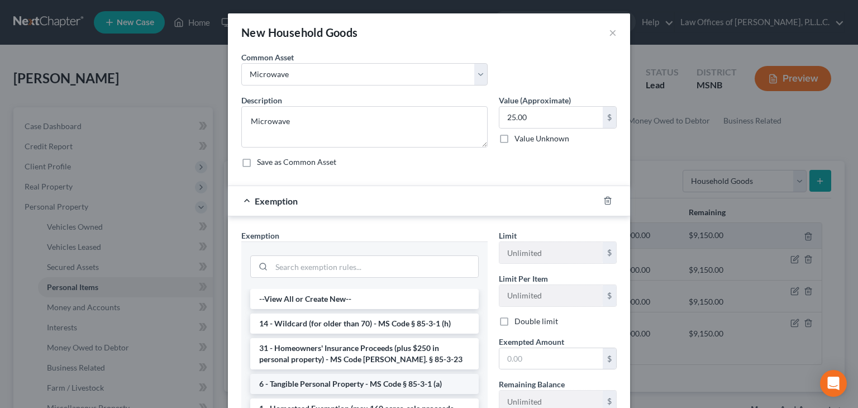
click at [375, 385] on li "6 - Tangible Personal Property - MS Code § 85-3-1 (a)" at bounding box center [364, 384] width 228 height 20
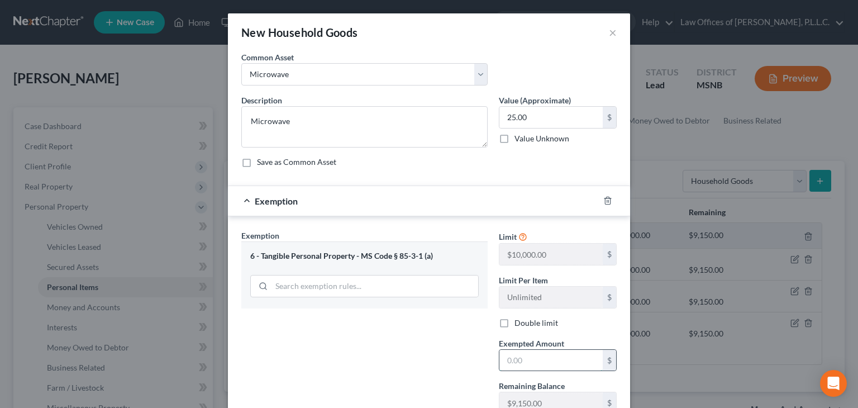
click at [538, 358] on input "text" at bounding box center [550, 360] width 103 height 21
type input "25.00"
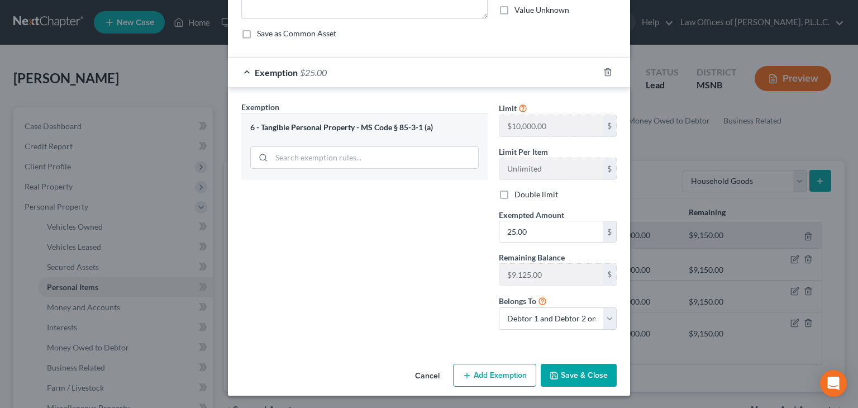
click at [556, 369] on button "Save & Close" at bounding box center [578, 374] width 76 height 23
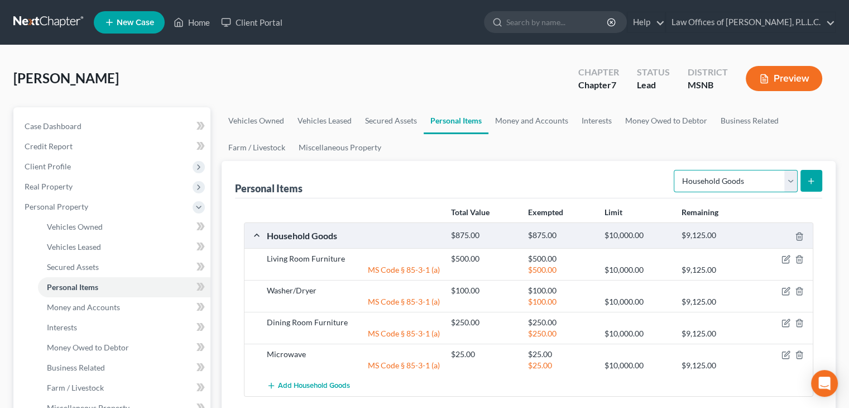
click at [789, 183] on select "Select Item Type Clothing Collectibles Of Value Electronics Firearms Household …" at bounding box center [736, 181] width 124 height 22
click at [756, 181] on select "Select Item Type Clothing Collectibles Of Value Electronics Firearms Household …" at bounding box center [736, 181] width 124 height 22
click at [811, 175] on button "submit" at bounding box center [812, 181] width 22 height 22
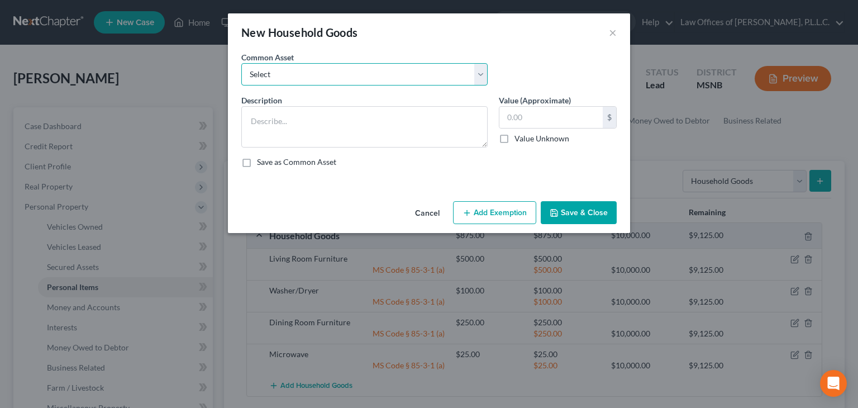
click at [387, 72] on select "Select Living Room Furniture Stove Dining Room Furniture Washer/Dryer Microwave…" at bounding box center [364, 74] width 246 height 22
select select "5"
click at [241, 63] on select "Select Living Room Furniture Stove Dining Room Furniture Washer/Dryer Microwave…" at bounding box center [364, 74] width 246 height 22
type textarea "Refrigerator"
click at [542, 117] on input "text" at bounding box center [550, 117] width 103 height 21
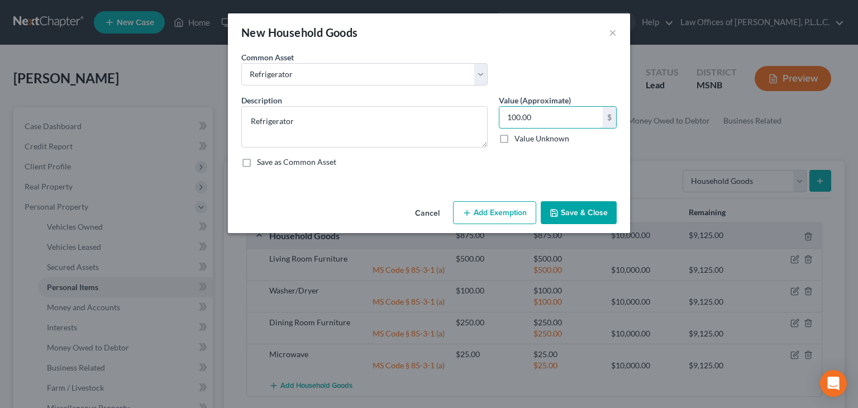
type input "100.00"
click at [491, 210] on button "Add Exemption" at bounding box center [494, 212] width 83 height 23
select select "2"
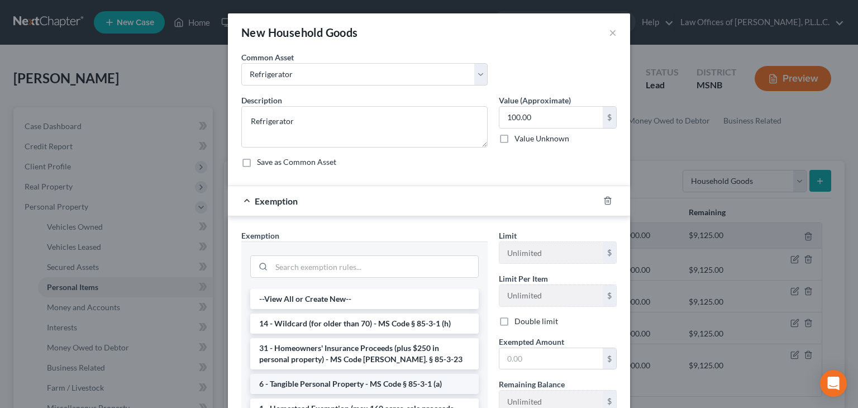
click at [331, 382] on li "6 - Tangible Personal Property - MS Code § 85-3-1 (a)" at bounding box center [364, 384] width 228 height 20
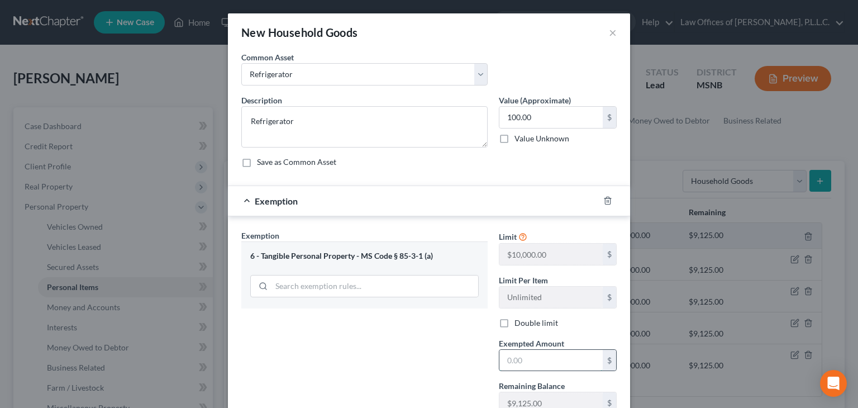
click at [518, 359] on input "text" at bounding box center [550, 360] width 103 height 21
type input "100.00"
click at [422, 372] on div "Exemption Set must be selected for CA. Exemption * 6 - Tangible Personal Proper…" at bounding box center [364, 347] width 257 height 237
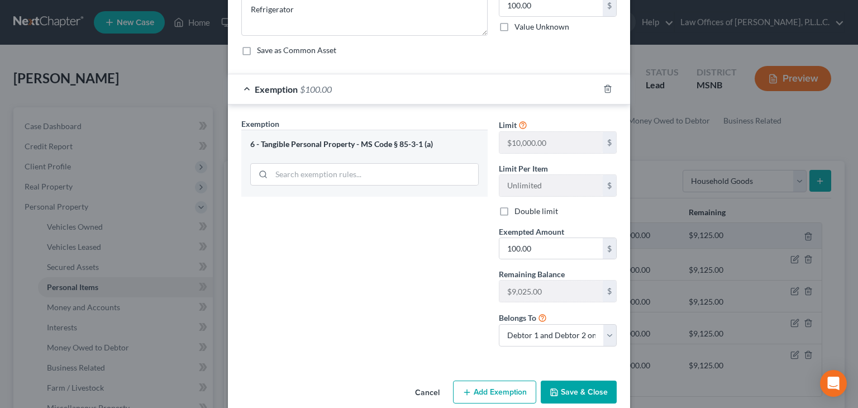
click at [581, 385] on button "Save & Close" at bounding box center [578, 391] width 76 height 23
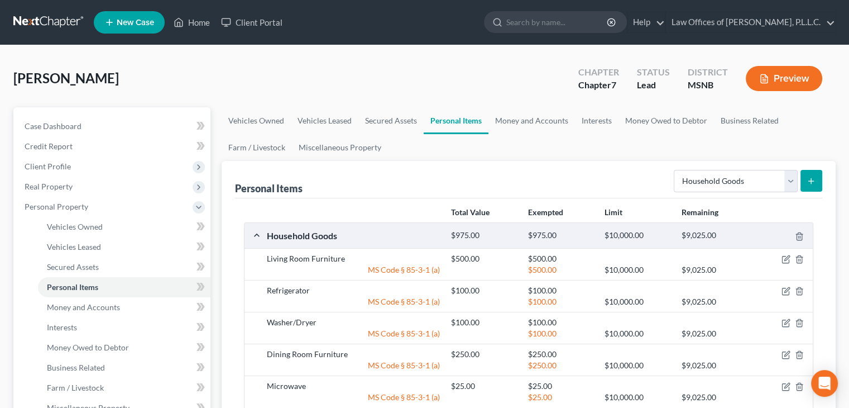
click at [815, 179] on icon "submit" at bounding box center [811, 180] width 9 height 9
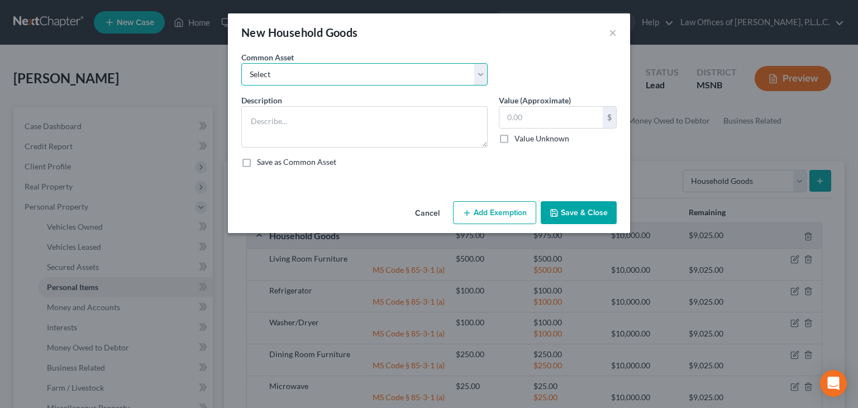
click at [381, 66] on select "Select Living Room Furniture Stove Dining Room Furniture Washer/Dryer Microwave…" at bounding box center [364, 74] width 246 height 22
select select "6"
click at [241, 63] on select "Select Living Room Furniture Stove Dining Room Furniture Washer/Dryer Microwave…" at bounding box center [364, 74] width 246 height 22
type textarea "Vacuum"
drag, startPoint x: 509, startPoint y: 121, endPoint x: 556, endPoint y: 121, distance: 47.5
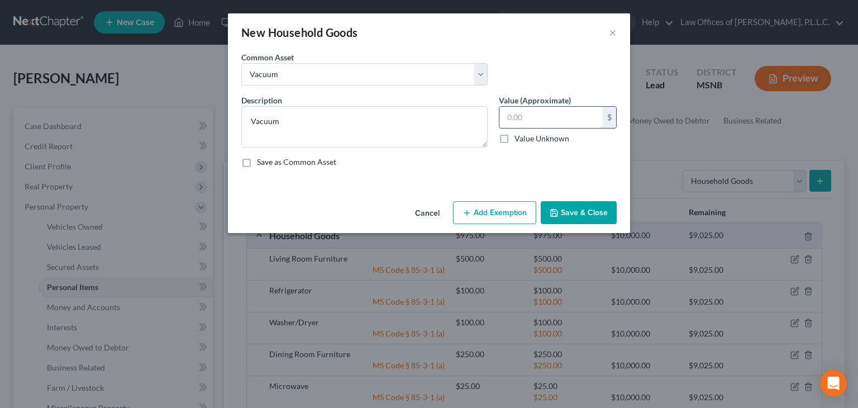
click at [509, 121] on input "text" at bounding box center [550, 117] width 103 height 21
type input "25.00"
click at [502, 208] on button "Add Exemption" at bounding box center [494, 212] width 83 height 23
select select "2"
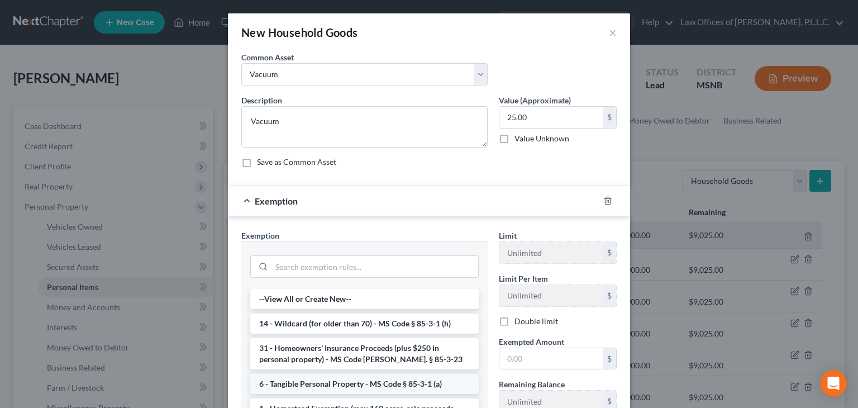
click at [340, 383] on li "6 - Tangible Personal Property - MS Code § 85-3-1 (a)" at bounding box center [364, 384] width 228 height 20
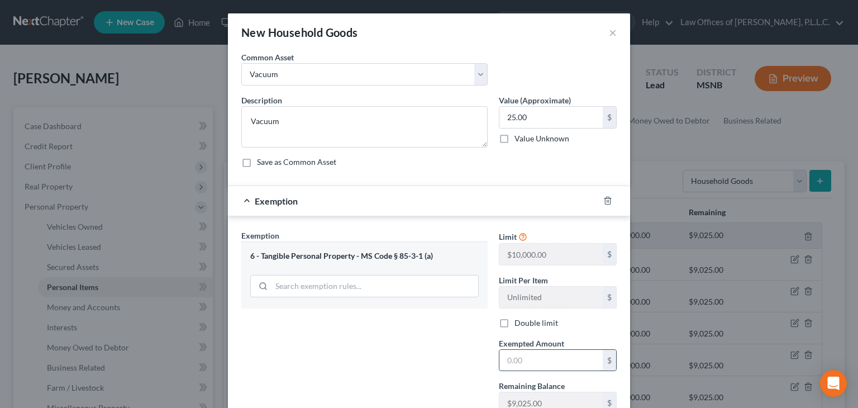
click at [521, 363] on input "text" at bounding box center [550, 360] width 103 height 21
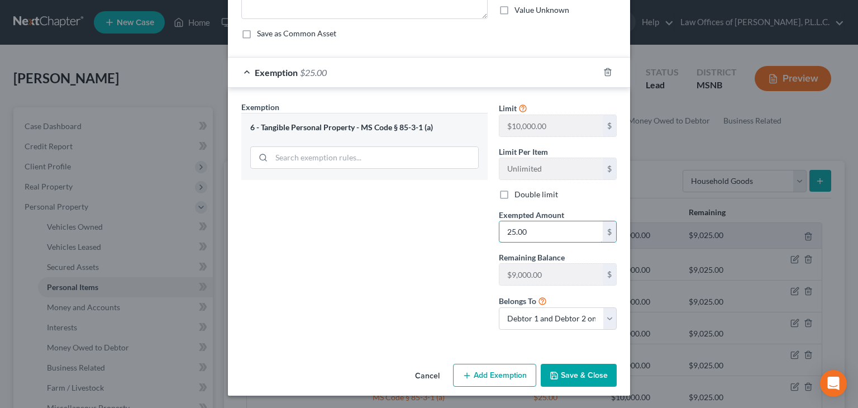
type input "25.00"
click at [572, 378] on button "Save & Close" at bounding box center [578, 374] width 76 height 23
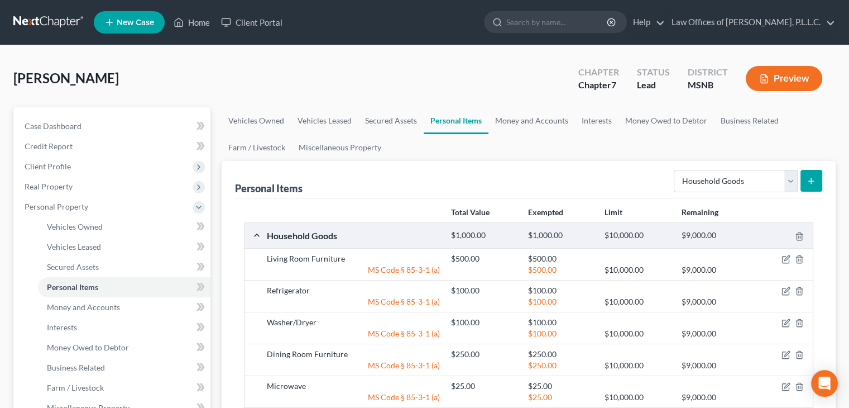
click at [812, 181] on line "submit" at bounding box center [811, 181] width 5 height 0
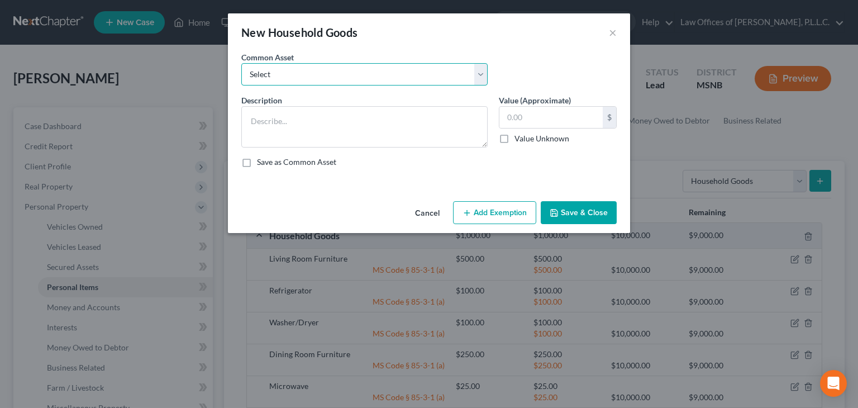
click at [310, 70] on select "Select Living Room Furniture Stove Dining Room Furniture Washer/Dryer Microwave…" at bounding box center [364, 74] width 246 height 22
select select "7"
click at [241, 63] on select "Select Living Room Furniture Stove Dining Room Furniture Washer/Dryer Microwave…" at bounding box center [364, 74] width 246 height 22
type textarea "Bedroom Furniture"
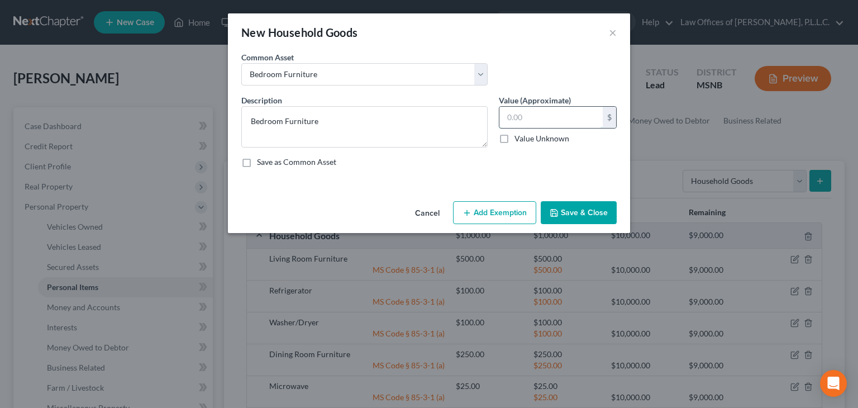
click at [552, 118] on input "text" at bounding box center [550, 117] width 103 height 21
type input "500.00"
click at [493, 217] on button "Add Exemption" at bounding box center [494, 212] width 83 height 23
select select "2"
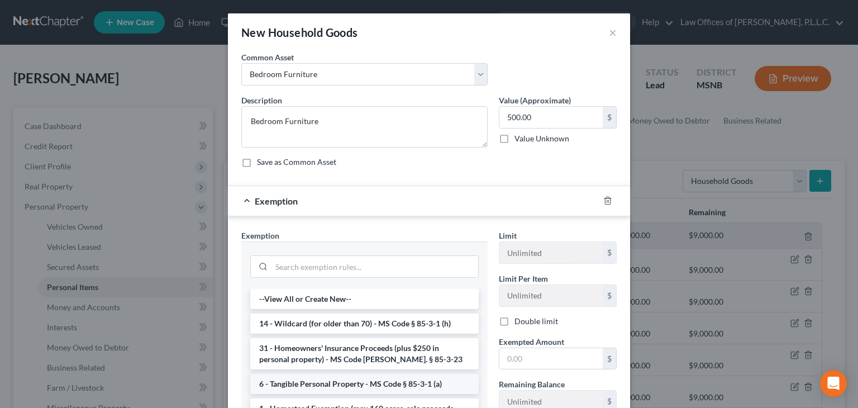
click at [341, 380] on li "6 - Tangible Personal Property - MS Code § 85-3-1 (a)" at bounding box center [364, 384] width 228 height 20
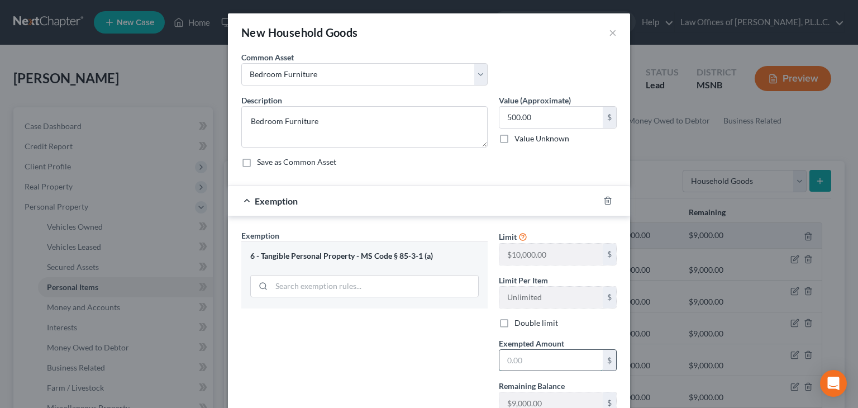
click at [518, 360] on input "text" at bounding box center [550, 360] width 103 height 21
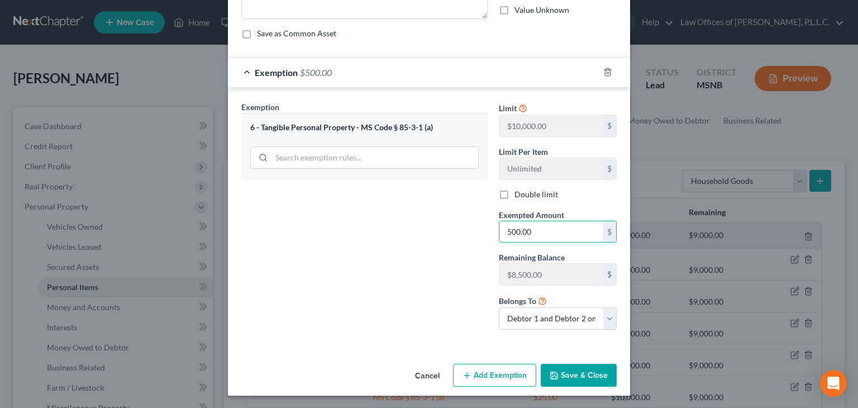
type input "500.00"
click at [592, 382] on button "Save & Close" at bounding box center [578, 374] width 76 height 23
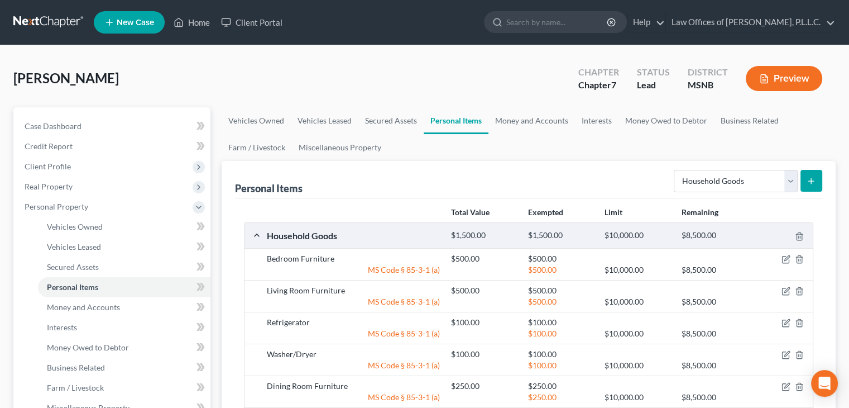
click at [811, 183] on icon "submit" at bounding box center [811, 180] width 9 height 9
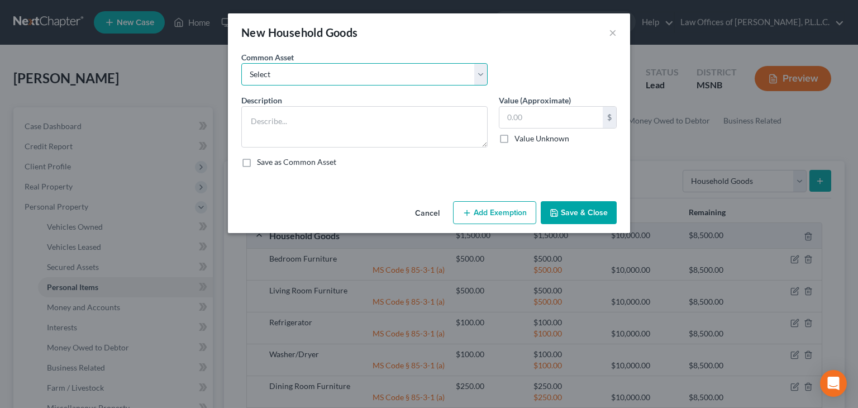
click at [361, 63] on select "Select Living Room Furniture Stove Dining Room Furniture Washer/Dryer Microwave…" at bounding box center [364, 74] width 246 height 22
select select "8"
click at [241, 63] on select "Select Living Room Furniture Stove Dining Room Furniture Washer/Dryer Microwave…" at bounding box center [364, 74] width 246 height 22
type textarea "Kitchen Table"
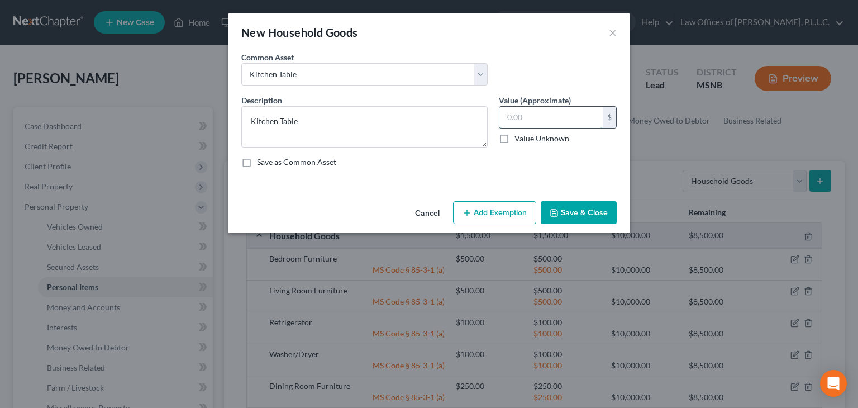
click at [519, 120] on input "text" at bounding box center [550, 117] width 103 height 21
type input "50.00"
click at [494, 214] on button "Add Exemption" at bounding box center [494, 212] width 83 height 23
select select "2"
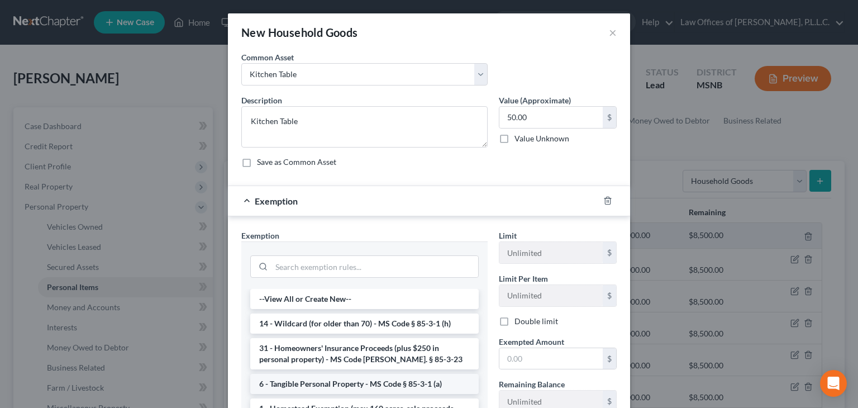
click at [310, 385] on li "6 - Tangible Personal Property - MS Code § 85-3-1 (a)" at bounding box center [364, 384] width 228 height 20
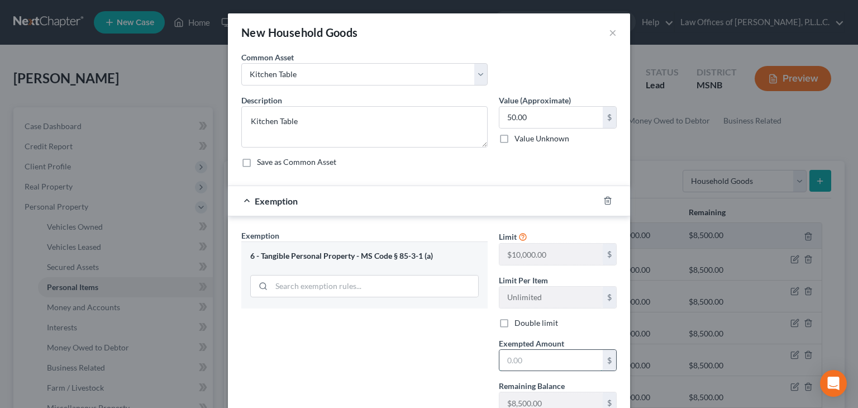
click at [510, 351] on input "text" at bounding box center [550, 360] width 103 height 21
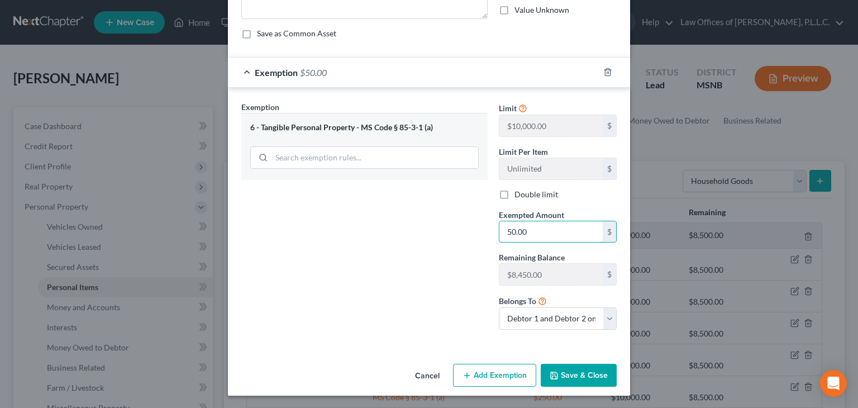
type input "50.00"
click at [586, 369] on button "Save & Close" at bounding box center [578, 374] width 76 height 23
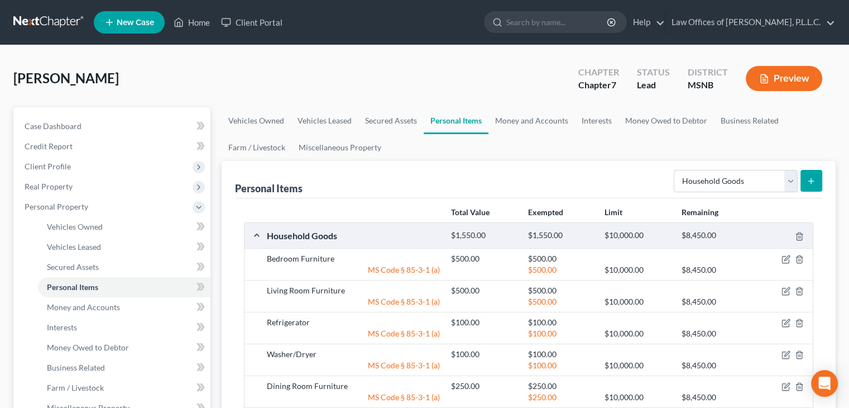
click at [813, 185] on button "submit" at bounding box center [812, 181] width 22 height 22
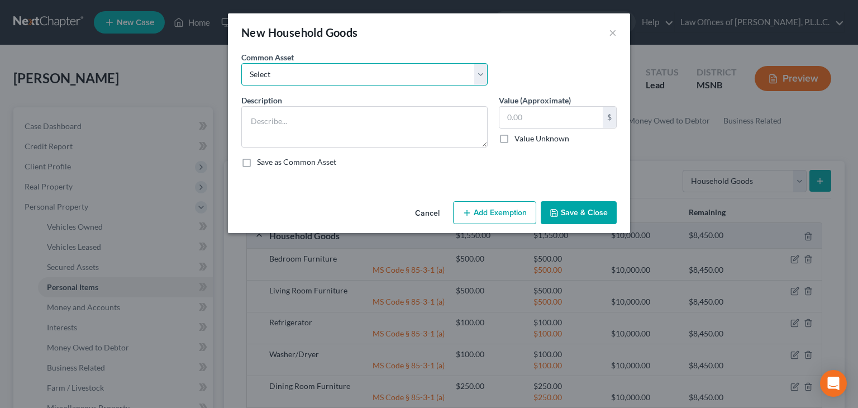
click at [335, 76] on select "Select Living Room Furniture Stove Dining Room Furniture Washer/Dryer Microwave…" at bounding box center [364, 74] width 246 height 22
select select "1"
click at [241, 63] on select "Select Living Room Furniture Stove Dining Room Furniture Washer/Dryer Microwave…" at bounding box center [364, 74] width 246 height 22
type textarea "Stove"
click at [537, 116] on input "text" at bounding box center [550, 117] width 103 height 21
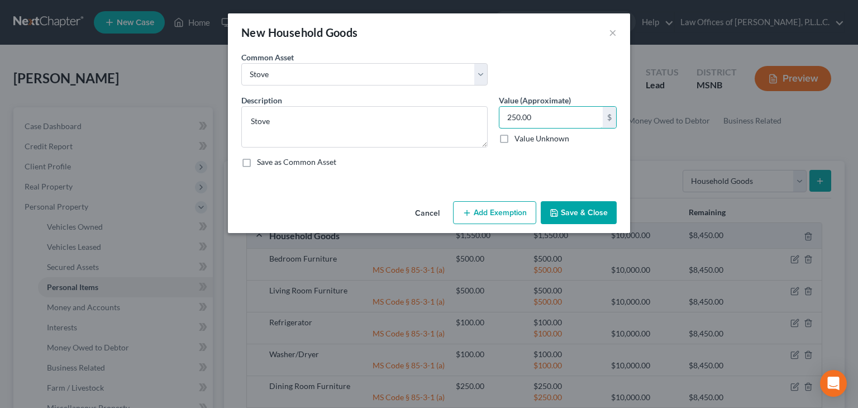
type input "250.00"
click at [497, 214] on button "Add Exemption" at bounding box center [494, 212] width 83 height 23
select select "2"
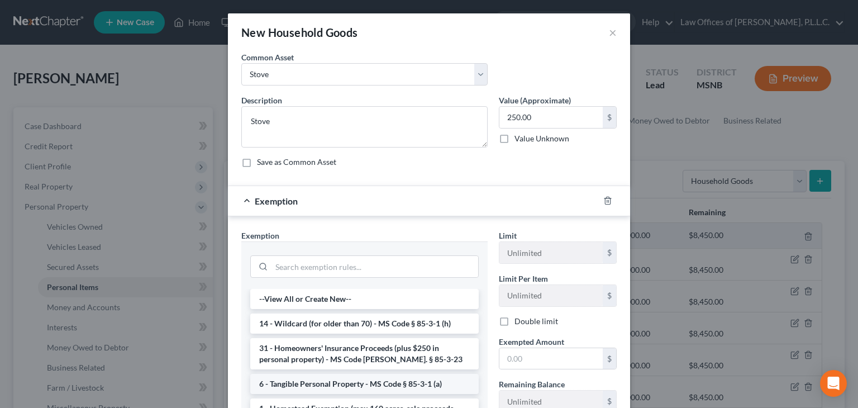
scroll to position [56, 0]
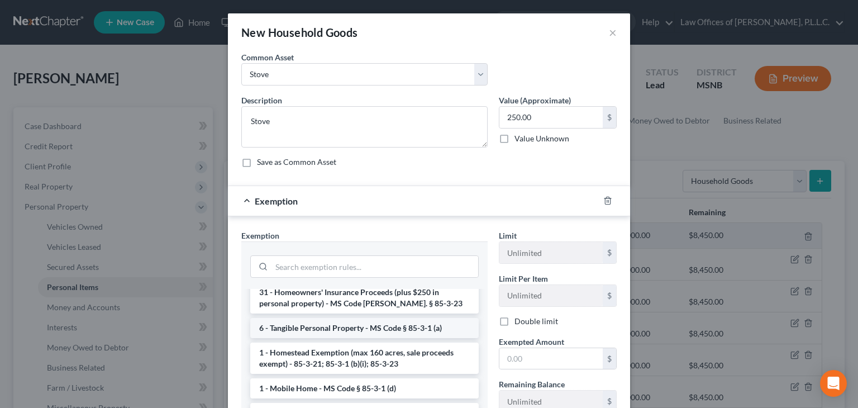
click at [291, 331] on li "6 - Tangible Personal Property - MS Code § 85-3-1 (a)" at bounding box center [364, 328] width 228 height 20
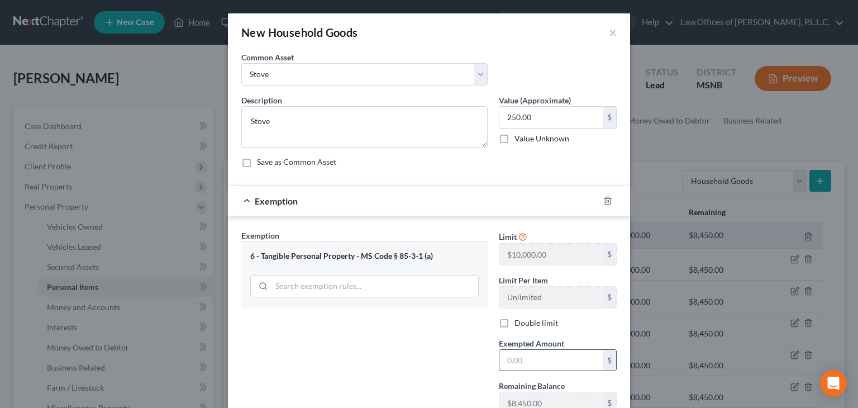
click at [532, 365] on input "text" at bounding box center [550, 360] width 103 height 21
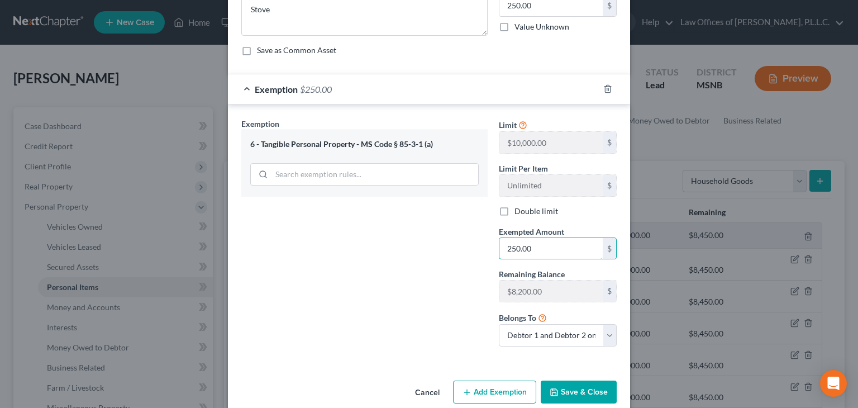
type input "250.00"
click at [570, 394] on button "Save & Close" at bounding box center [578, 391] width 76 height 23
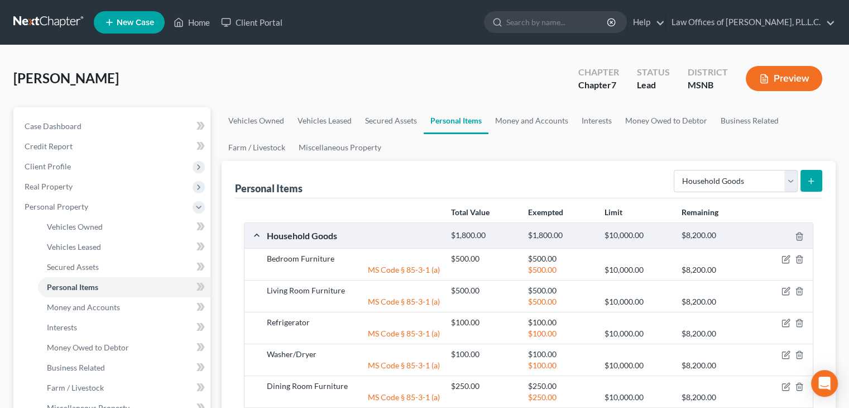
click at [811, 181] on line "submit" at bounding box center [811, 180] width 0 height 5
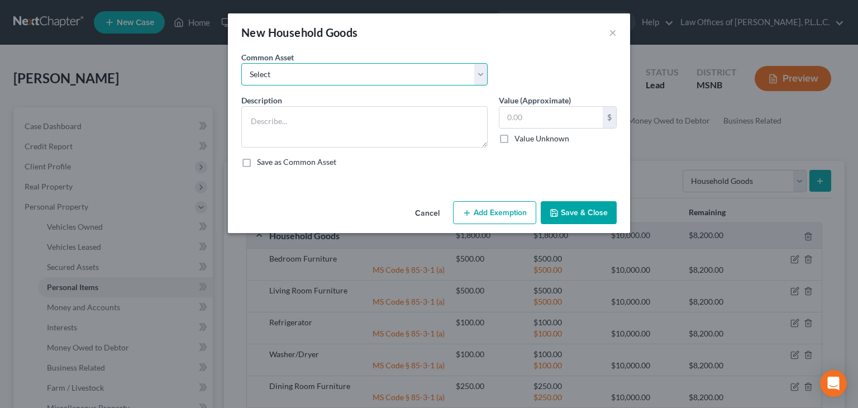
click at [304, 75] on select "Select Living Room Furniture Stove Dining Room Furniture Washer/Dryer Microwave…" at bounding box center [364, 74] width 246 height 22
select select "9"
click at [241, 63] on select "Select Living Room Furniture Stove Dining Room Furniture Washer/Dryer Microwave…" at bounding box center [364, 74] width 246 height 22
type textarea "Kitchen Utensils"
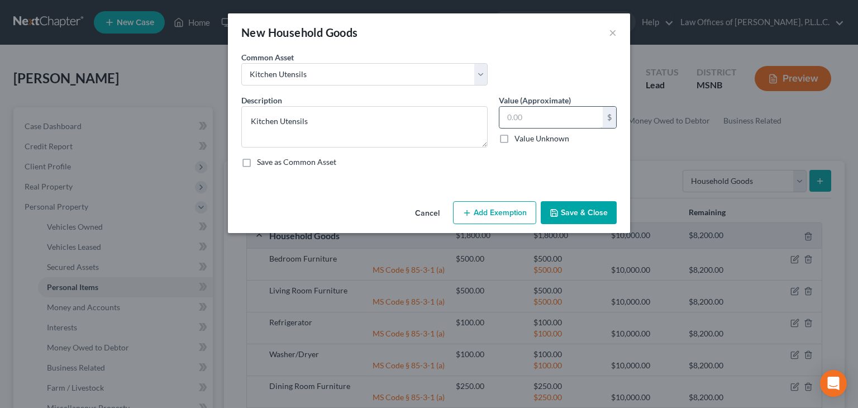
click at [558, 125] on input "text" at bounding box center [550, 117] width 103 height 21
type input "25.00"
click at [502, 201] on button "Add Exemption" at bounding box center [494, 212] width 83 height 23
select select "2"
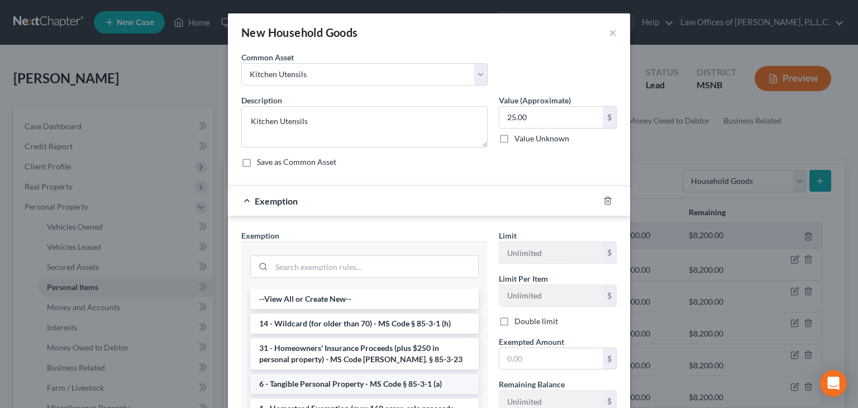
click at [339, 385] on li "6 - Tangible Personal Property - MS Code § 85-3-1 (a)" at bounding box center [364, 384] width 228 height 20
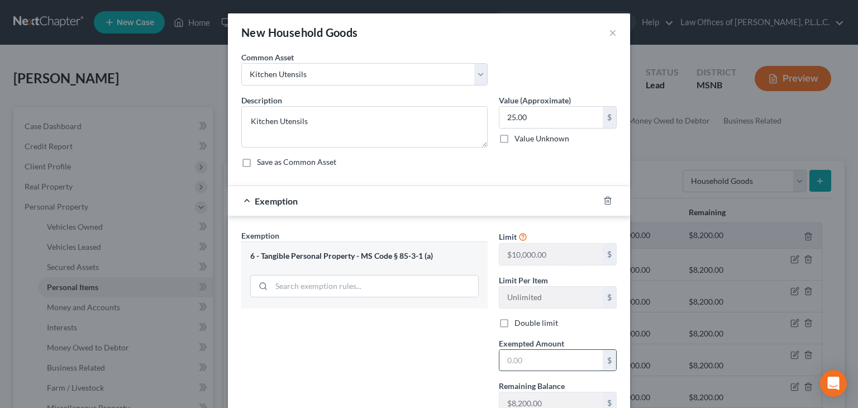
click at [517, 358] on input "text" at bounding box center [550, 360] width 103 height 21
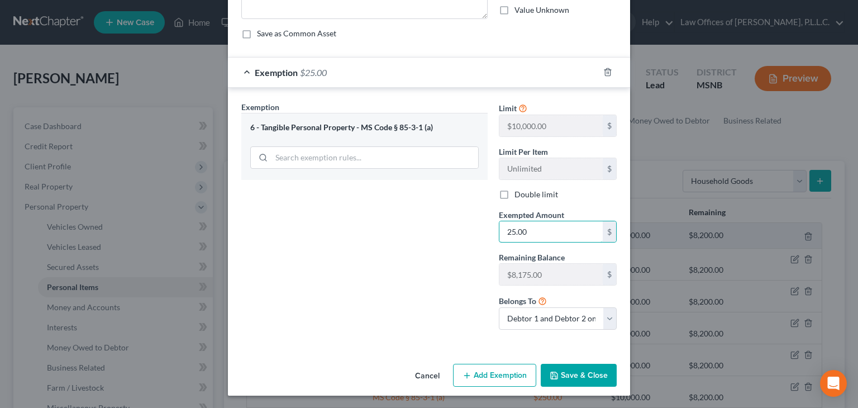
type input "25.00"
click at [559, 375] on button "Save & Close" at bounding box center [578, 374] width 76 height 23
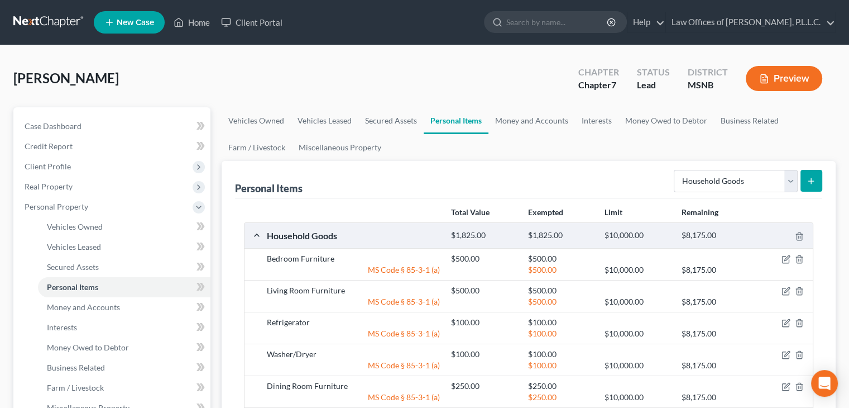
click at [811, 182] on icon "submit" at bounding box center [811, 180] width 9 height 9
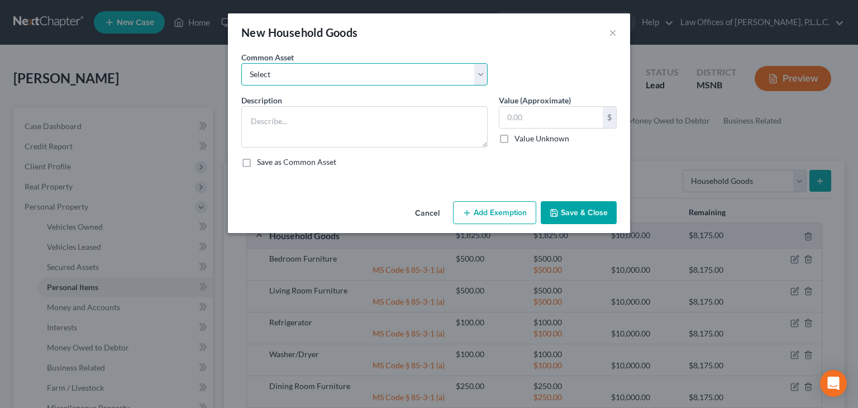
click at [341, 68] on select "Select Living Room Furniture Stove Dining Room Furniture Washer/Dryer Microwave…" at bounding box center [364, 74] width 246 height 22
select select "15"
click at [241, 63] on select "Select Living Room Furniture Stove Dining Room Furniture Washer/Dryer Microwave…" at bounding box center [364, 74] width 246 height 22
type textarea "Dishwasher"
type input "100.00"
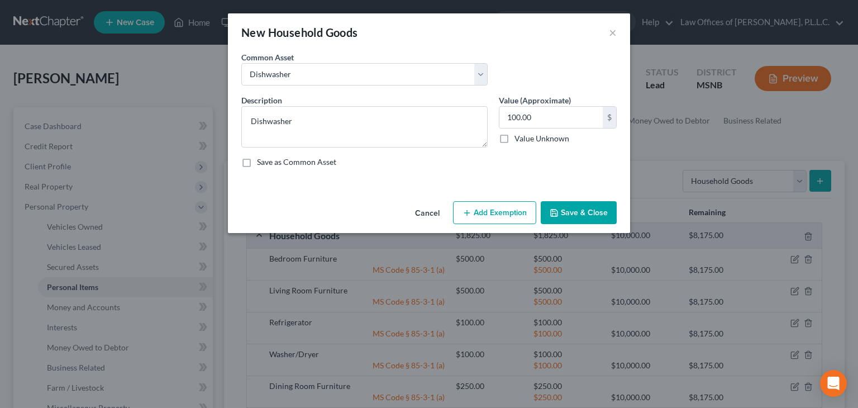
click at [504, 209] on button "Add Exemption" at bounding box center [494, 212] width 83 height 23
select select "2"
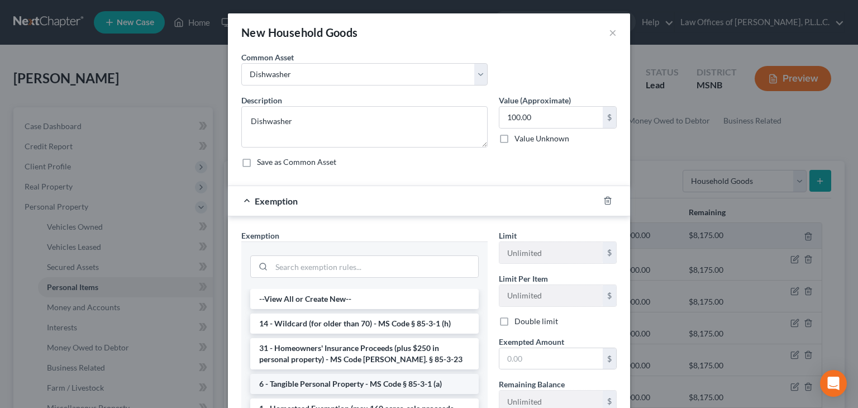
click at [319, 380] on li "6 - Tangible Personal Property - MS Code § 85-3-1 (a)" at bounding box center [364, 384] width 228 height 20
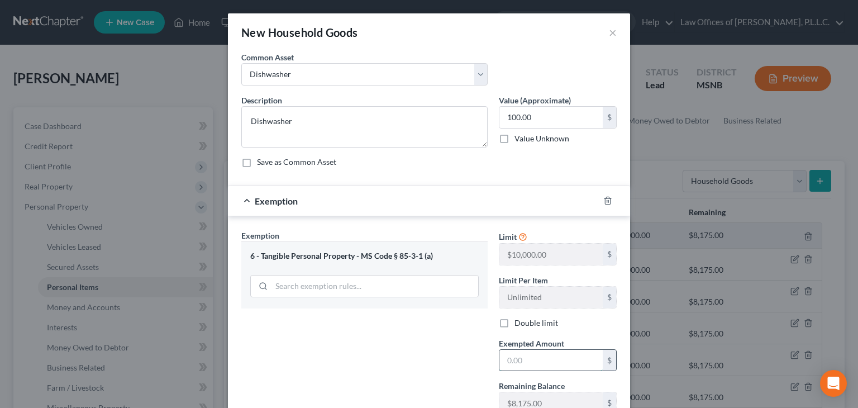
click at [528, 360] on input "text" at bounding box center [550, 360] width 103 height 21
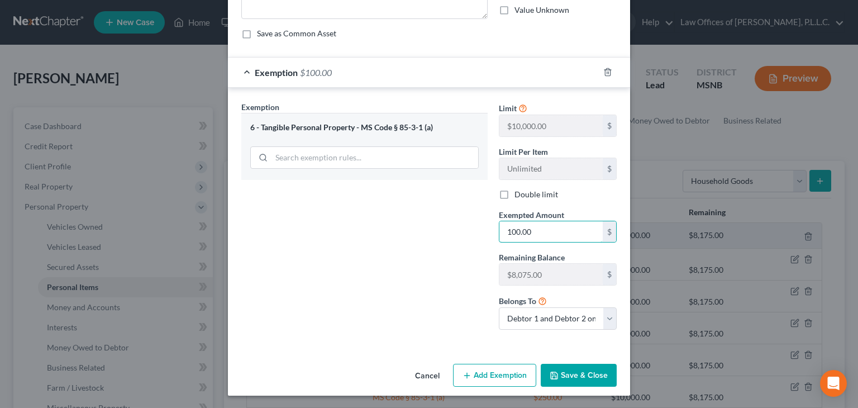
type input "100.00"
click at [563, 379] on button "Save & Close" at bounding box center [578, 374] width 76 height 23
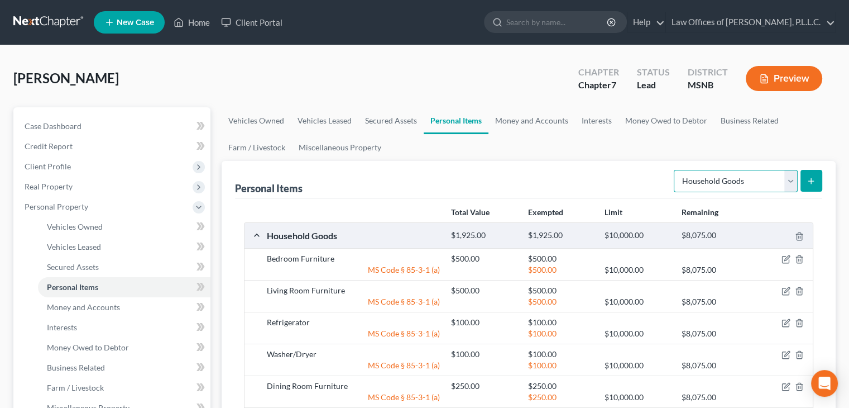
click at [793, 183] on select "Select Item Type Clothing Collectibles Of Value Electronics Firearms Household …" at bounding box center [736, 181] width 124 height 22
select select "electronics"
click at [675, 170] on select "Select Item Type Clothing Collectibles Of Value Electronics Firearms Household …" at bounding box center [736, 181] width 124 height 22
click at [815, 187] on button "submit" at bounding box center [812, 181] width 22 height 22
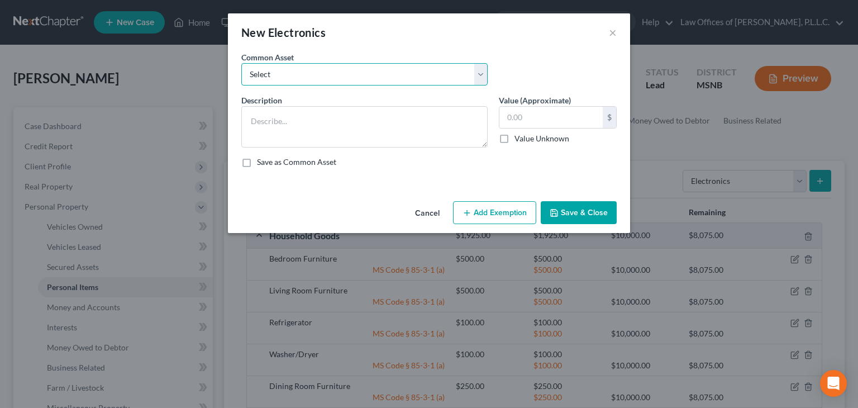
click at [306, 70] on select "Select VCR Stereo Computer TV DVD Players Video Game System Video Games Camera" at bounding box center [364, 74] width 246 height 22
select select "3"
click at [241, 63] on select "Select VCR Stereo Computer TV DVD Players Video Game System Video Games Camera" at bounding box center [364, 74] width 246 height 22
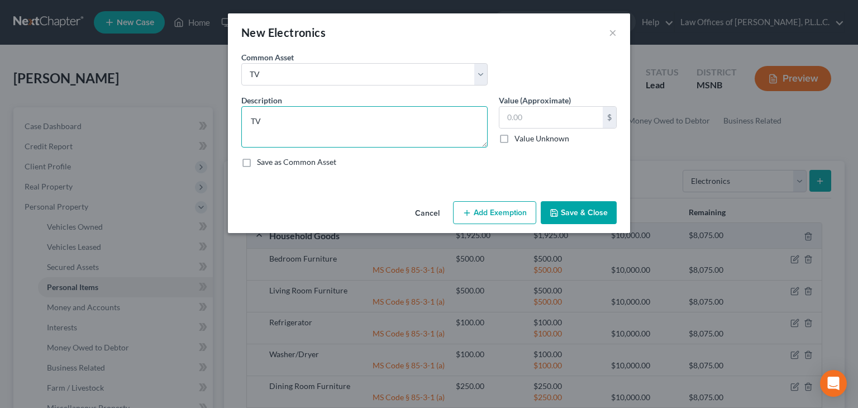
click at [298, 127] on textarea "TV" at bounding box center [364, 126] width 246 height 41
type textarea "TV (5)"
type input "400"
click at [481, 215] on button "Add Exemption" at bounding box center [494, 212] width 83 height 23
select select "2"
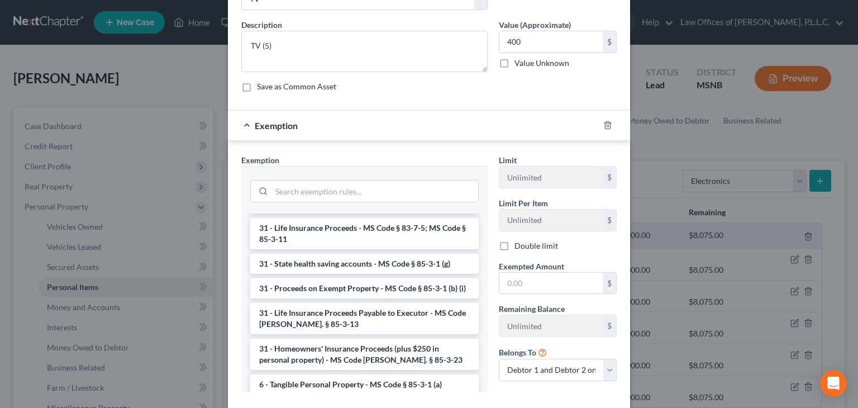
scroll to position [84, 0]
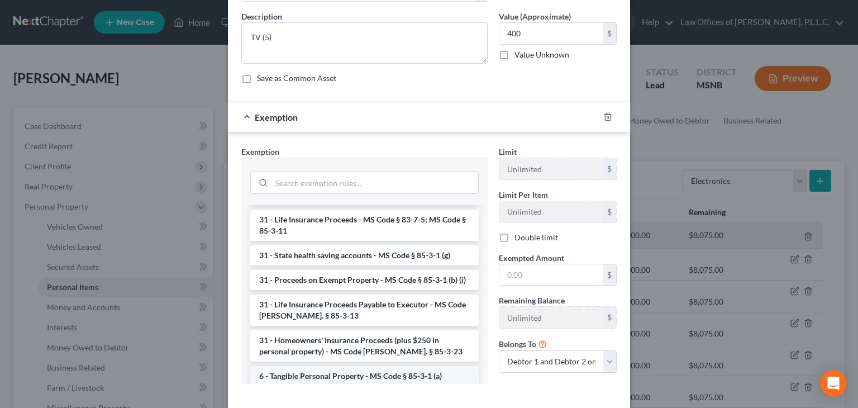
click at [357, 366] on li "6 - Tangible Personal Property - MS Code § 85-3-1 (a)" at bounding box center [364, 376] width 228 height 20
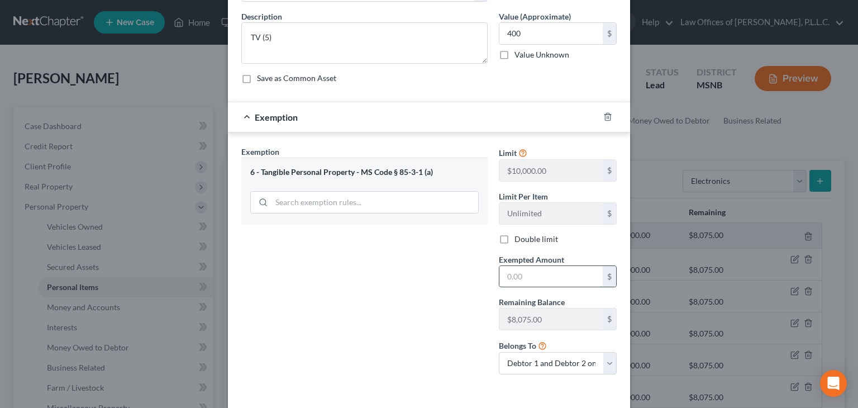
click at [533, 281] on input "text" at bounding box center [550, 276] width 103 height 21
type input "400.00"
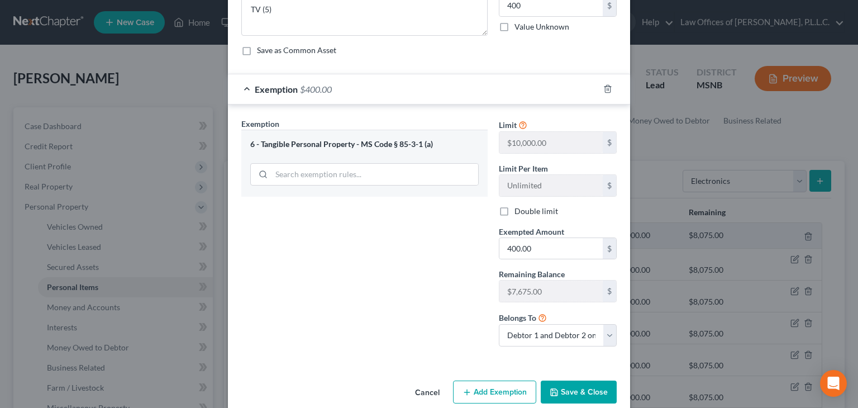
scroll to position [128, 0]
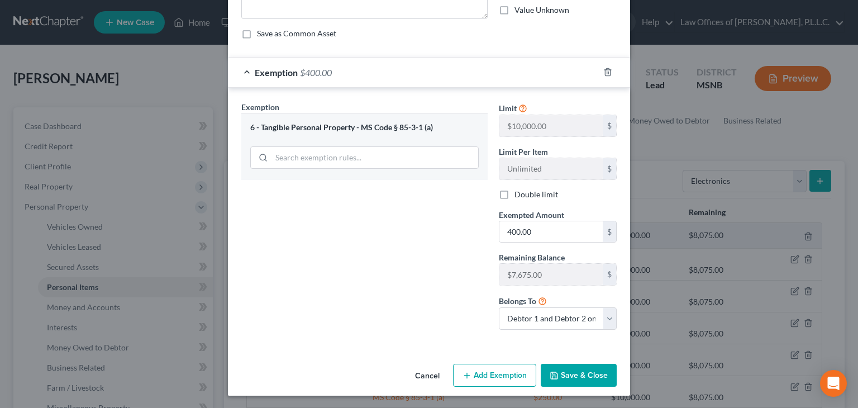
click at [570, 374] on button "Save & Close" at bounding box center [578, 374] width 76 height 23
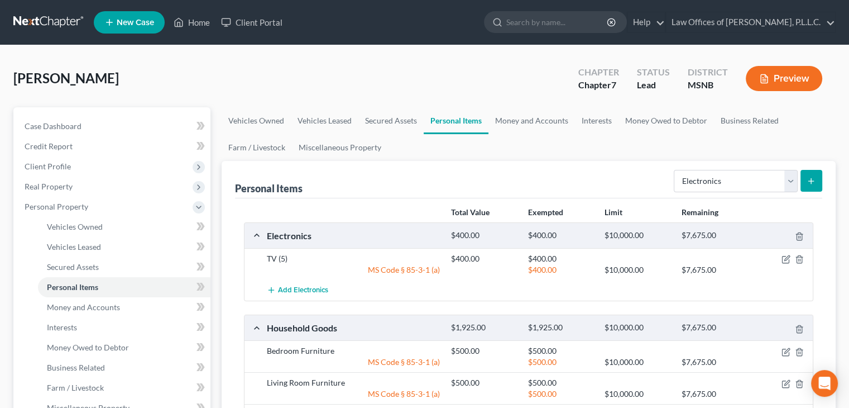
click at [815, 181] on icon "submit" at bounding box center [811, 180] width 9 height 9
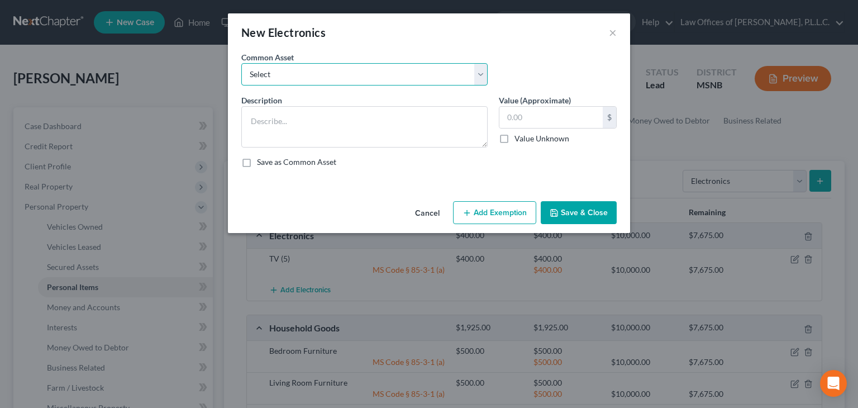
click at [339, 75] on select "Select VCR Stereo Computer TV DVD Players Video Game System Video Games Camera" at bounding box center [364, 74] width 246 height 22
click at [405, 74] on select "Select VCR Stereo Computer TV DVD Players Video Game System Video Games Camera" at bounding box center [364, 74] width 246 height 22
select select "2"
click at [241, 63] on select "Select VCR Stereo Computer TV DVD Players Video Game System Video Games Camera" at bounding box center [364, 74] width 246 height 22
type textarea "Computer"
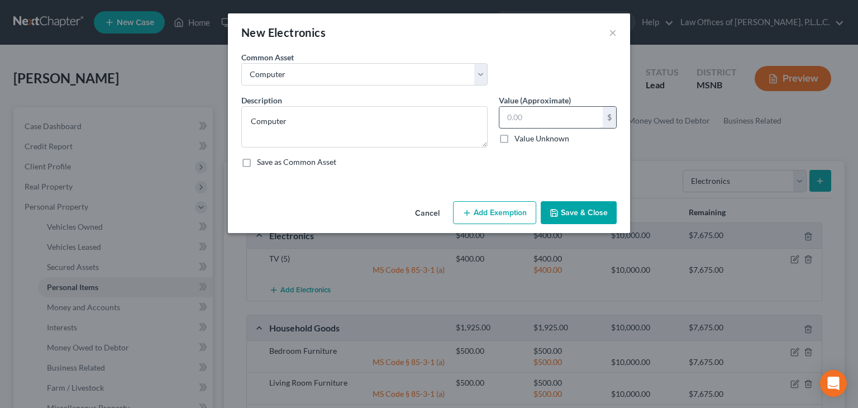
click at [503, 109] on input "text" at bounding box center [550, 117] width 103 height 21
type input "500.00"
click at [494, 216] on button "Add Exemption" at bounding box center [494, 212] width 83 height 23
select select "2"
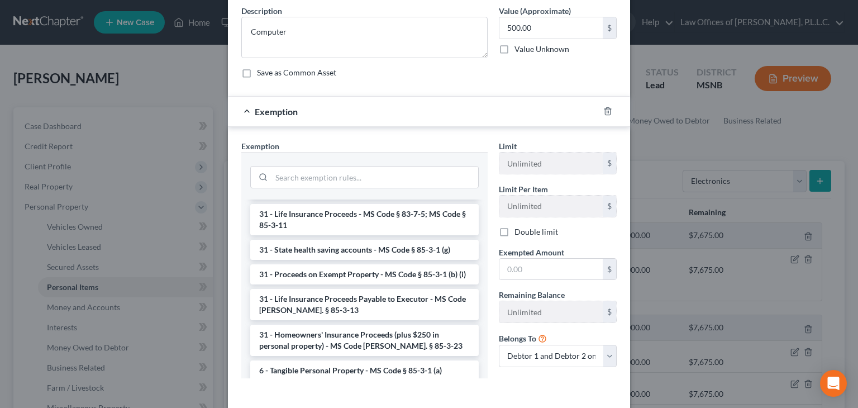
scroll to position [99, 0]
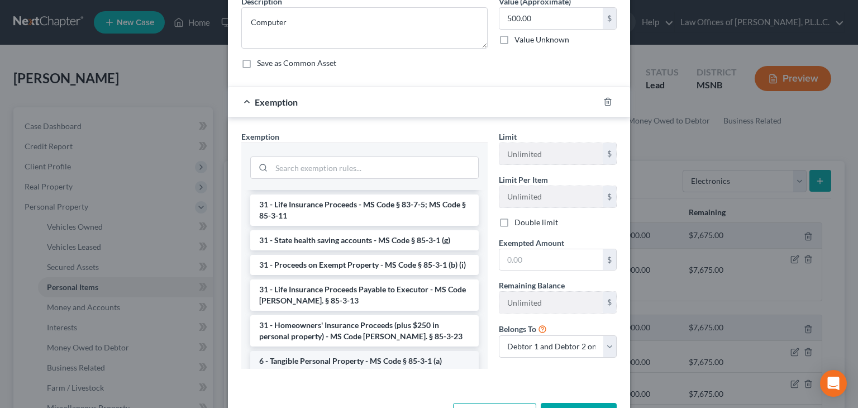
click at [302, 351] on li "6 - Tangible Personal Property - MS Code § 85-3-1 (a)" at bounding box center [364, 361] width 228 height 20
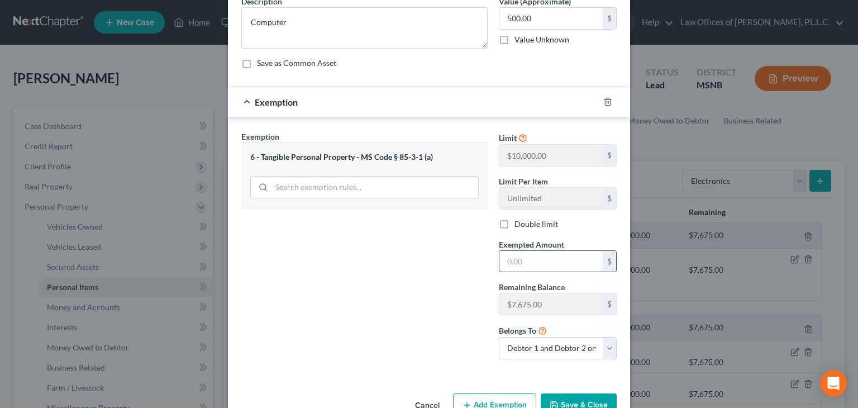
click at [542, 262] on input "text" at bounding box center [550, 261] width 103 height 21
type input "500.00"
click at [582, 400] on button "Save & Close" at bounding box center [578, 404] width 76 height 23
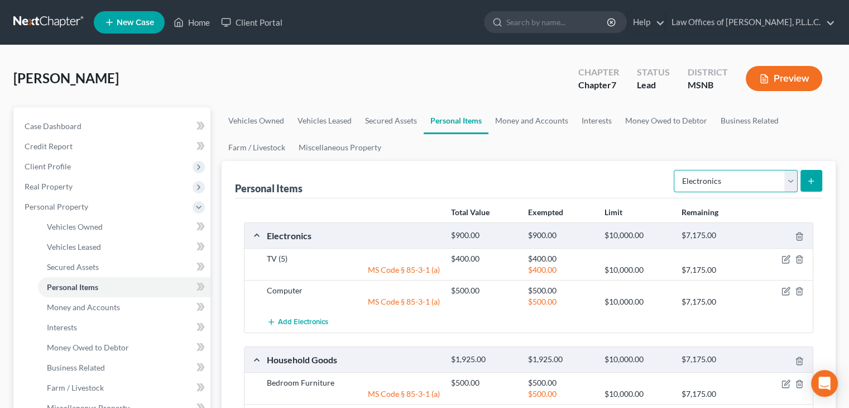
click at [788, 178] on select "Select Item Type Clothing Collectibles Of Value Electronics Firearms Household …" at bounding box center [736, 181] width 124 height 22
select select "clothing"
click at [675, 170] on select "Select Item Type Clothing Collectibles Of Value Electronics Firearms Household …" at bounding box center [736, 181] width 124 height 22
click at [815, 183] on icon "submit" at bounding box center [811, 180] width 9 height 9
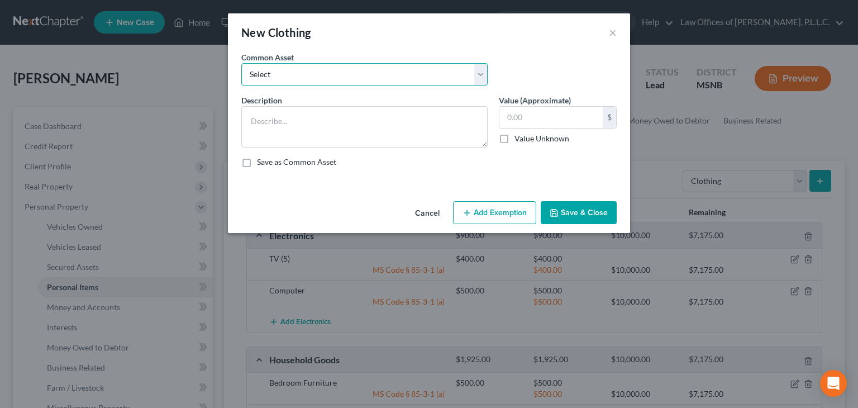
click at [326, 82] on select "Select Clothing" at bounding box center [364, 74] width 246 height 22
select select "0"
click at [241, 63] on select "Select Clothing" at bounding box center [364, 74] width 246 height 22
type textarea "Clothing"
click at [518, 122] on input "text" at bounding box center [550, 117] width 103 height 21
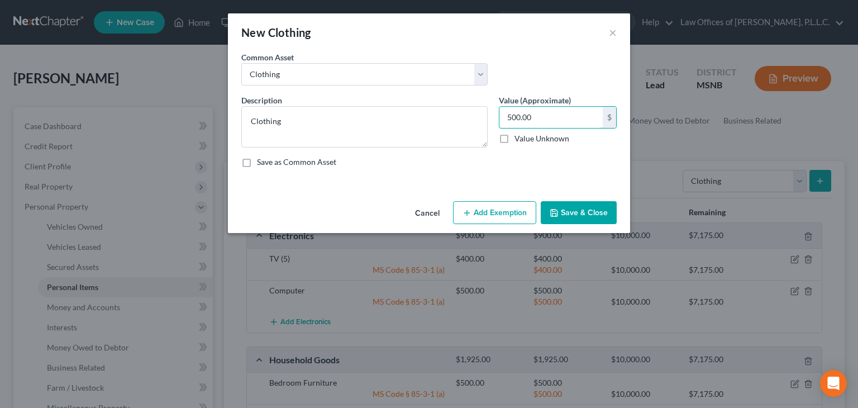
type input "500.00"
click at [496, 215] on button "Add Exemption" at bounding box center [494, 212] width 83 height 23
select select "2"
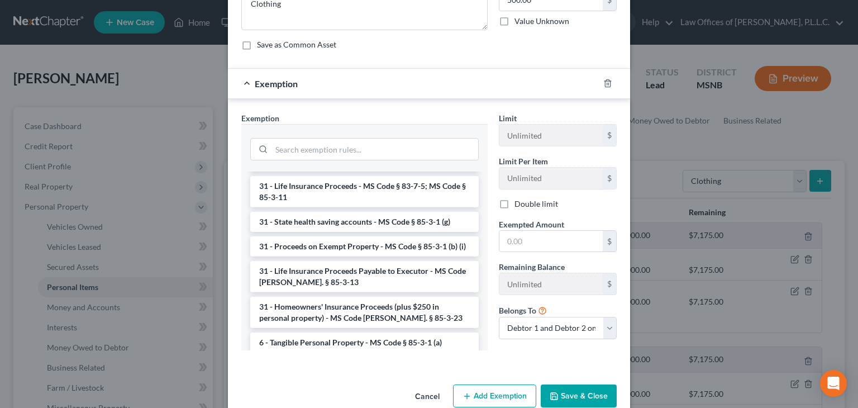
scroll to position [120, 0]
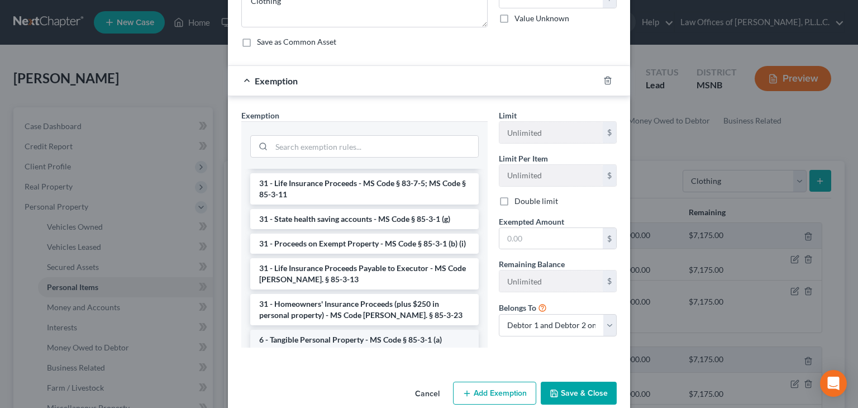
click at [396, 329] on li "6 - Tangible Personal Property - MS Code § 85-3-1 (a)" at bounding box center [364, 339] width 228 height 20
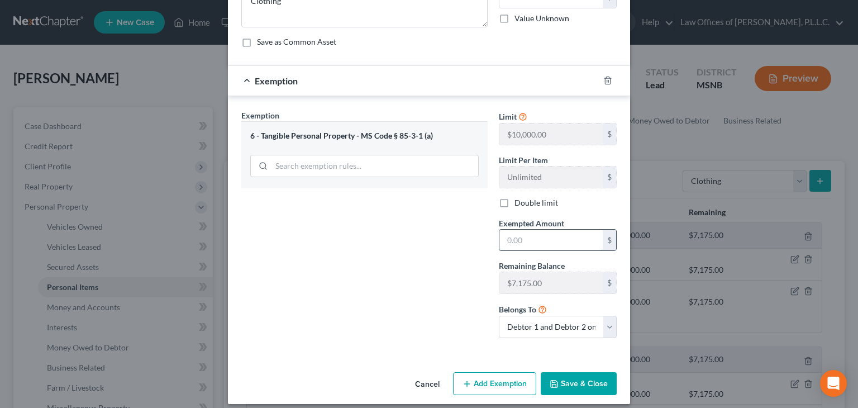
click at [557, 237] on input "text" at bounding box center [550, 239] width 103 height 21
type input "500.00"
click at [593, 384] on button "Save & Close" at bounding box center [578, 383] width 76 height 23
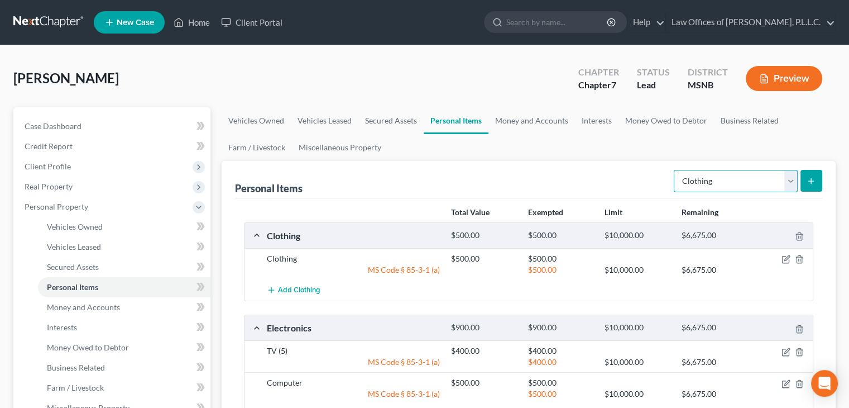
click at [791, 182] on select "Select Item Type Clothing Collectibles Of Value Electronics Firearms Household …" at bounding box center [736, 181] width 124 height 22
select select "jewelry"
click at [675, 170] on select "Select Item Type Clothing Collectibles Of Value Electronics Firearms Household …" at bounding box center [736, 181] width 124 height 22
click at [817, 177] on button "submit" at bounding box center [812, 181] width 22 height 22
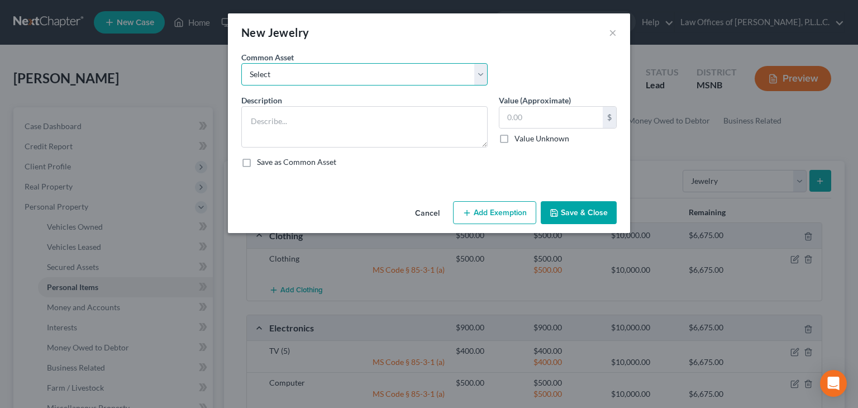
click at [337, 80] on select "Select Rings Necklaces Watch Bracelets Earrings Costume Jewelry" at bounding box center [364, 74] width 246 height 22
select select "2"
click at [241, 63] on select "Select Rings Necklaces Watch Bracelets Earrings Costume Jewelry" at bounding box center [364, 74] width 246 height 22
type textarea "Watch"
type input "80.00"
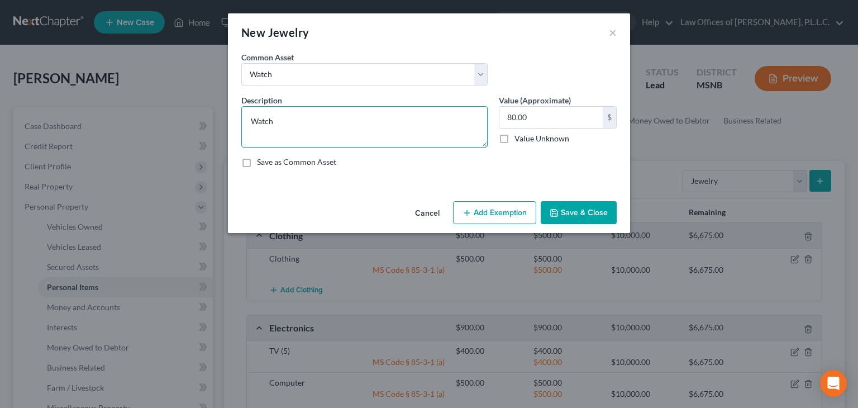
click at [318, 125] on textarea "Watch" at bounding box center [364, 126] width 246 height 41
type textarea "Watch (2)"
type input "150.00"
click at [506, 213] on button "Add Exemption" at bounding box center [494, 212] width 83 height 23
select select "2"
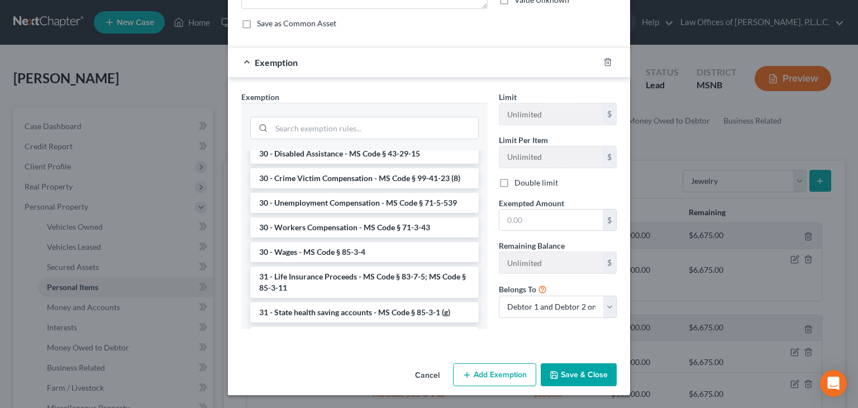
scroll to position [905, 0]
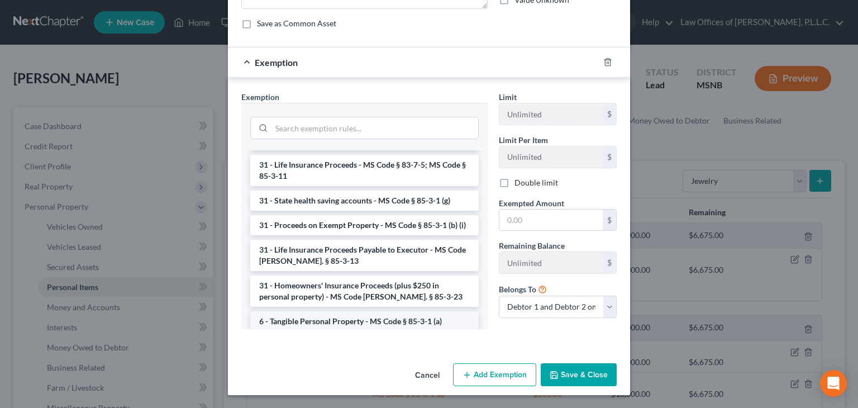
click at [334, 311] on li "6 - Tangible Personal Property - MS Code § 85-3-1 (a)" at bounding box center [364, 321] width 228 height 20
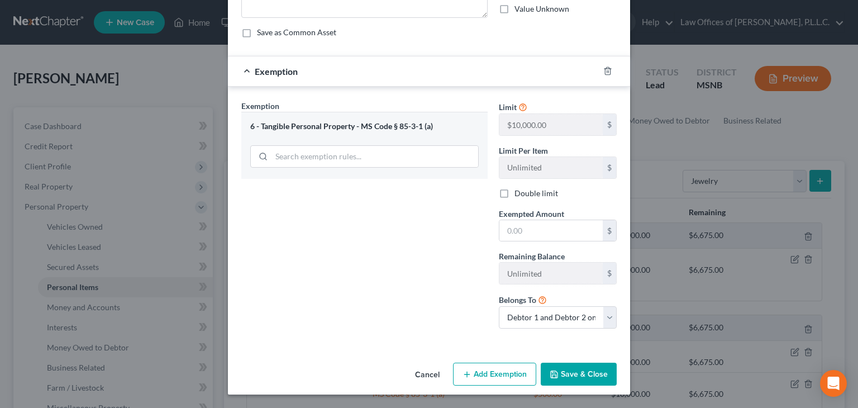
scroll to position [128, 0]
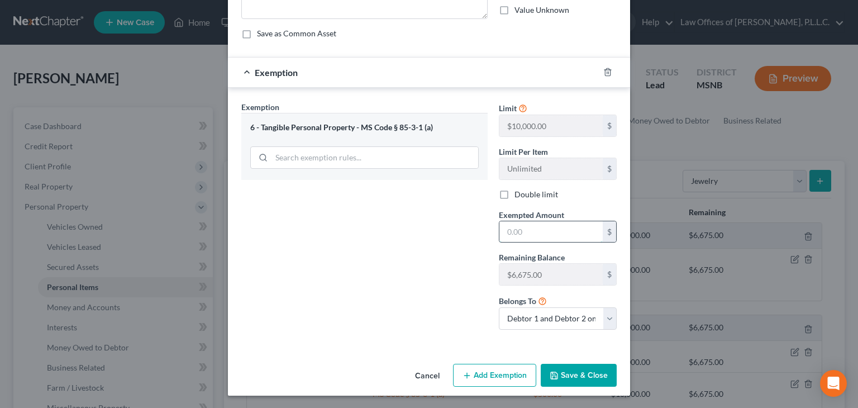
click at [525, 232] on input "text" at bounding box center [550, 231] width 103 height 21
type input "150.00"
click at [576, 376] on button "Save & Close" at bounding box center [578, 374] width 76 height 23
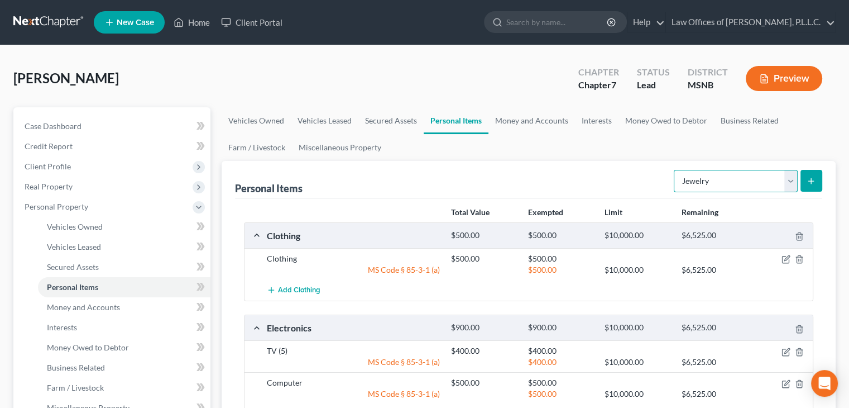
click at [793, 179] on select "Select Item Type Clothing Collectibles Of Value Electronics Firearms Household …" at bounding box center [736, 181] width 124 height 22
select select "firearms"
click at [675, 170] on select "Select Item Type Clothing Collectibles Of Value Electronics Firearms Household …" at bounding box center [736, 181] width 124 height 22
click at [812, 181] on icon "submit" at bounding box center [811, 180] width 9 height 9
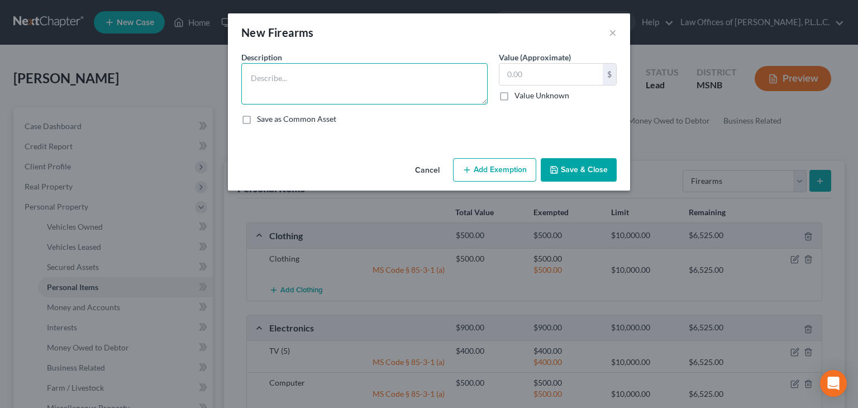
click at [417, 88] on textarea at bounding box center [364, 83] width 246 height 41
type textarea "funs"
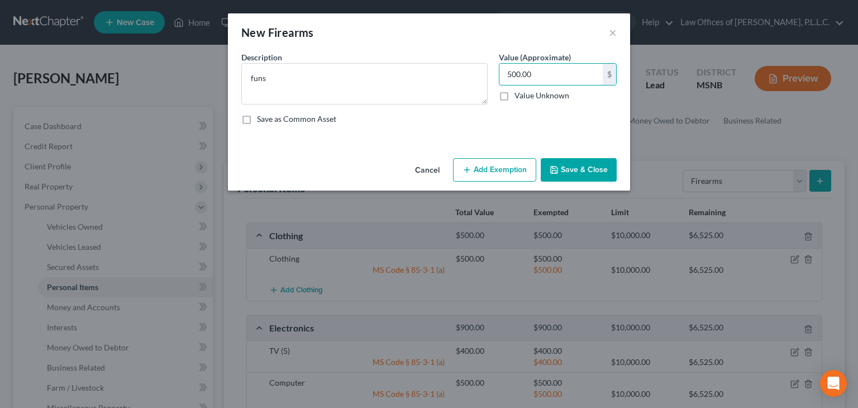
type input "500.00"
click at [476, 172] on button "Add Exemption" at bounding box center [494, 169] width 83 height 23
select select "2"
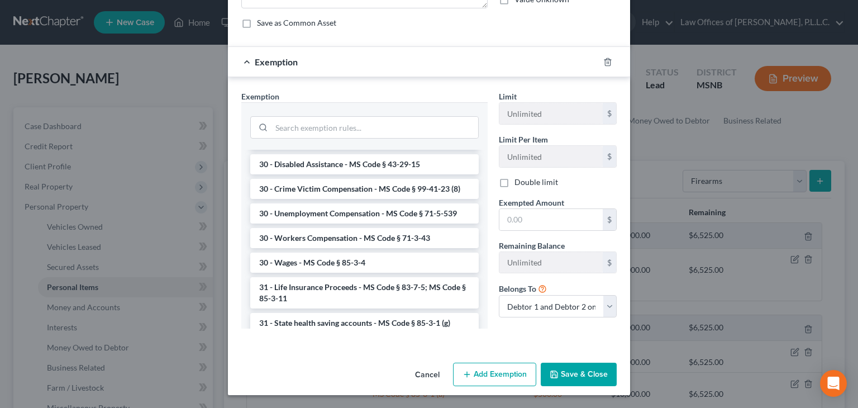
scroll to position [905, 0]
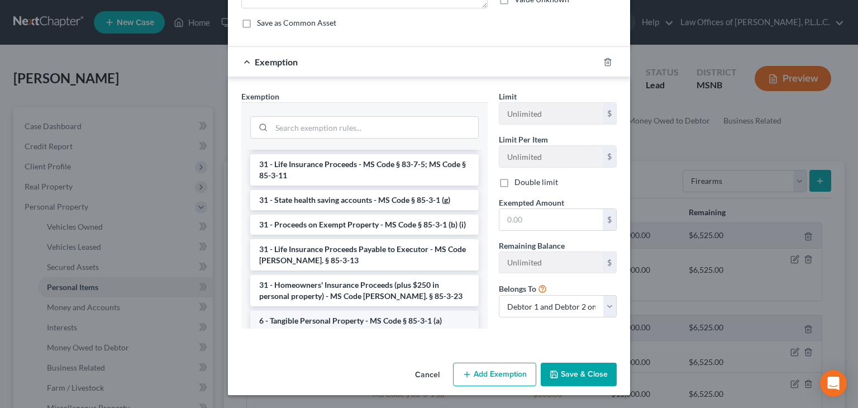
click at [355, 313] on li "6 - Tangible Personal Property - MS Code § 85-3-1 (a)" at bounding box center [364, 320] width 228 height 20
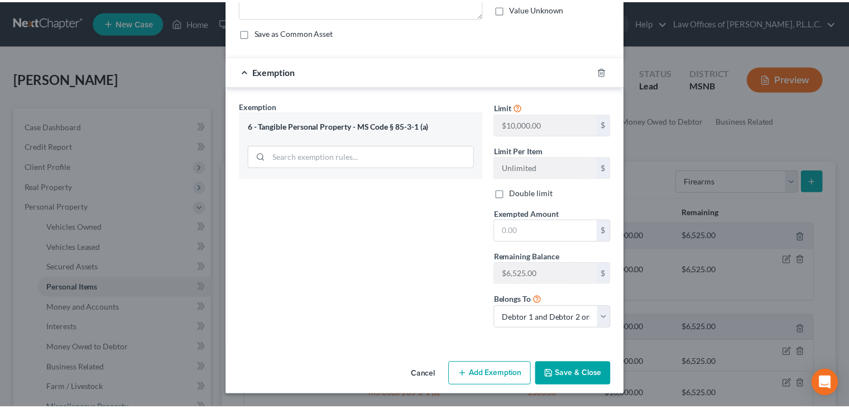
scroll to position [86, 0]
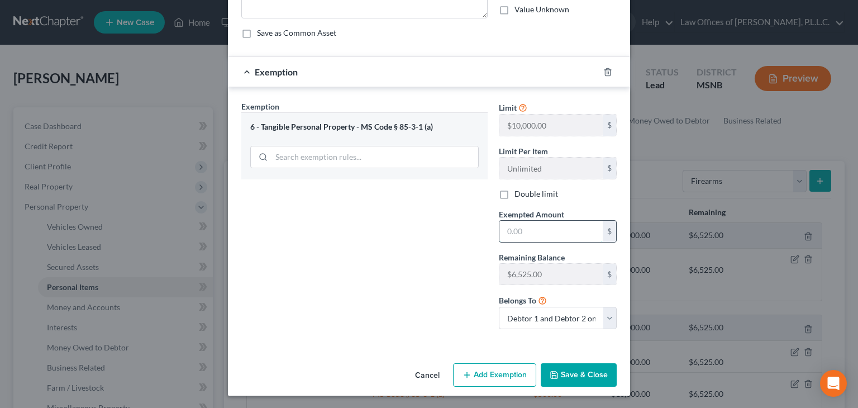
click at [511, 225] on input "text" at bounding box center [550, 231] width 103 height 21
type input "500.00"
click at [585, 374] on button "Save & Close" at bounding box center [578, 374] width 76 height 23
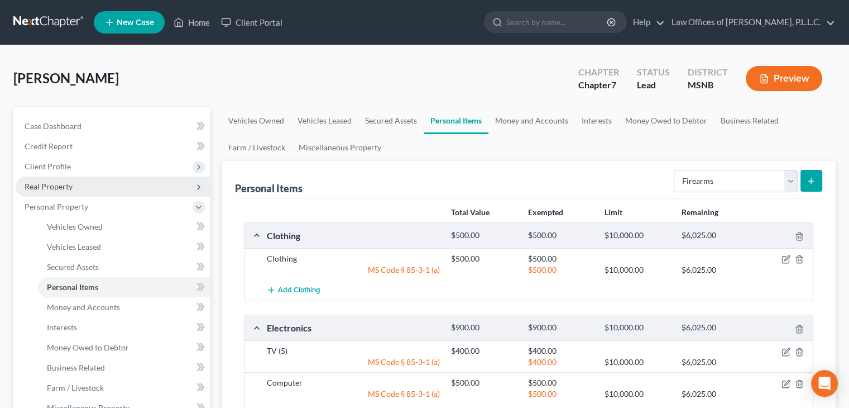
click at [93, 194] on span "Real Property" at bounding box center [113, 186] width 195 height 20
